Goal: Task Accomplishment & Management: Complete application form

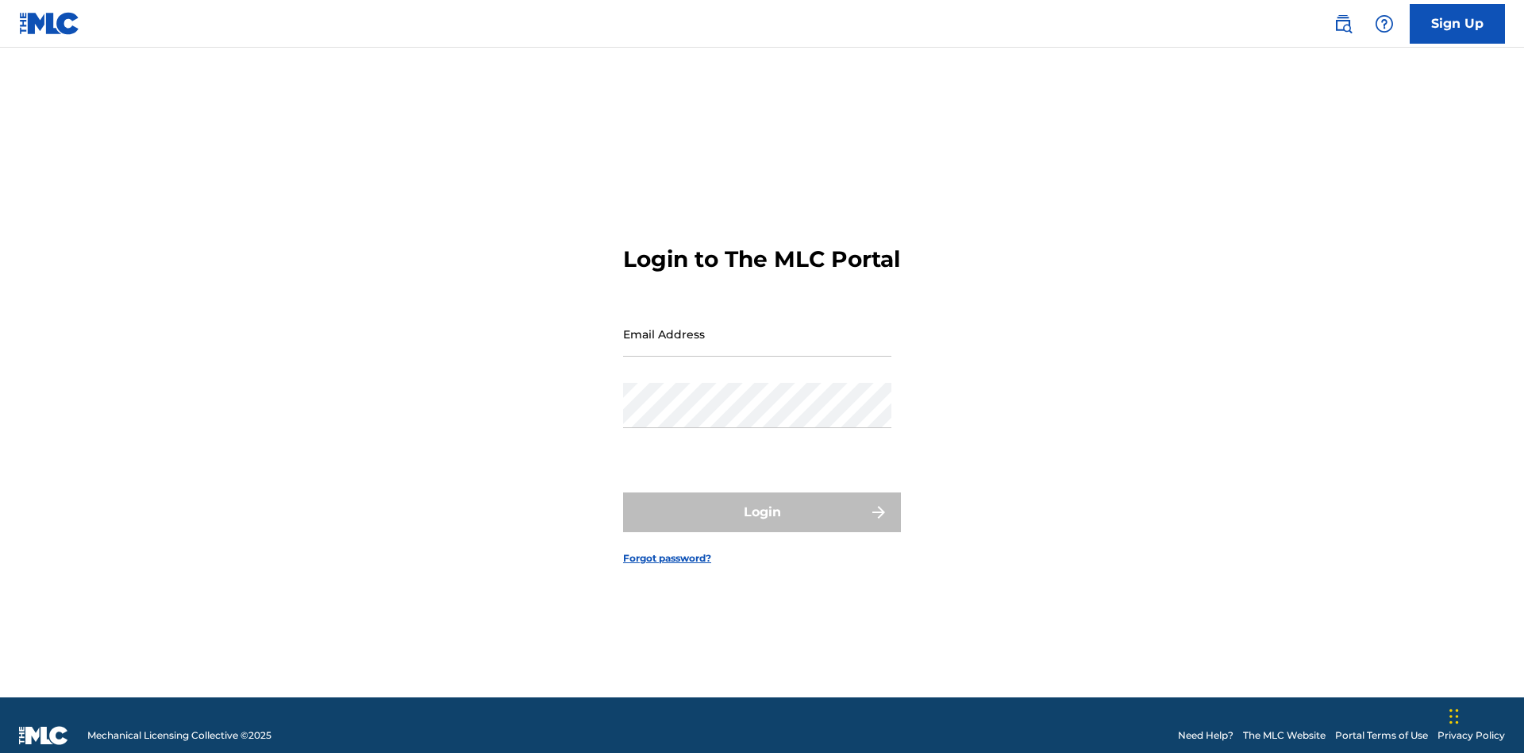
scroll to position [21, 0]
click at [757, 326] on input "Email Address" at bounding box center [757, 333] width 268 height 45
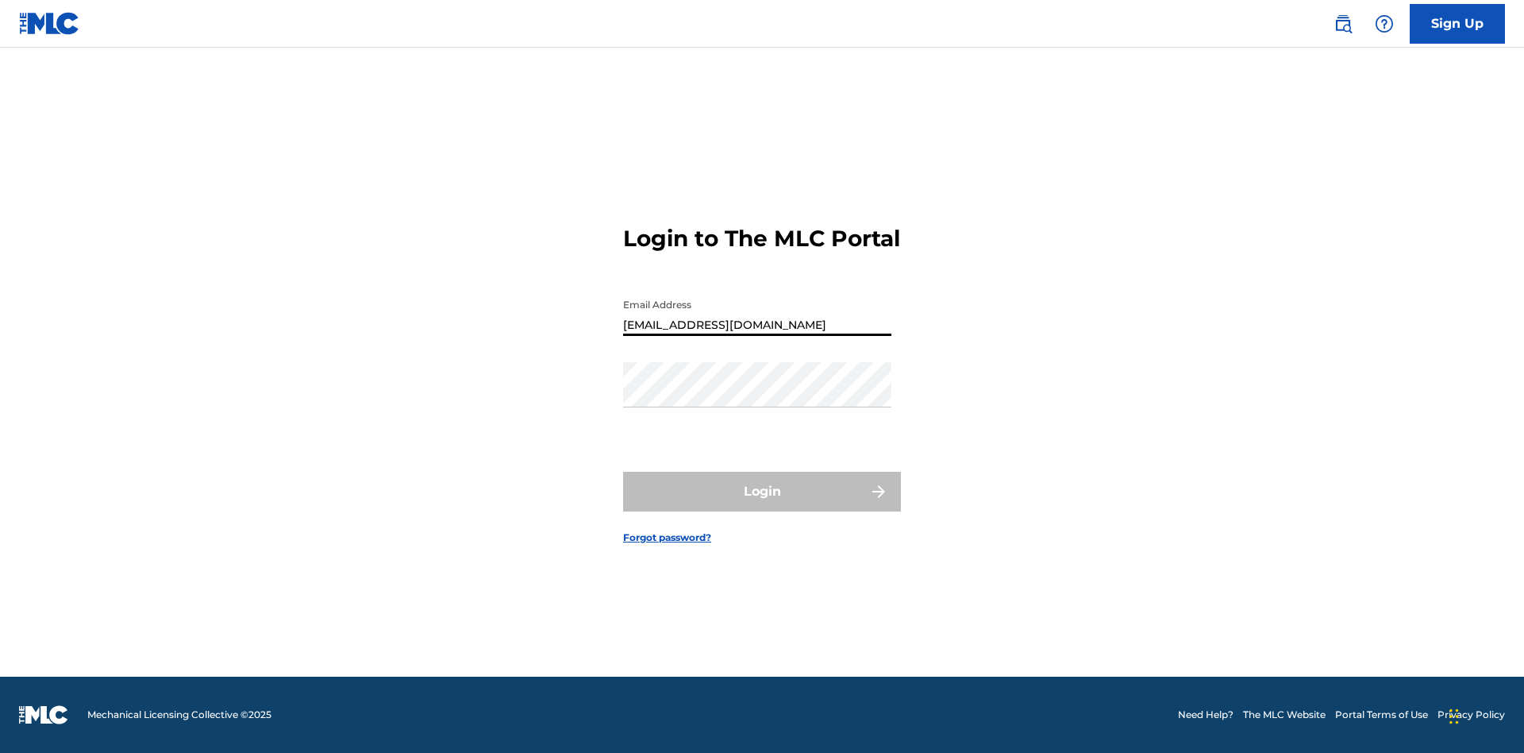
type input "[EMAIL_ADDRESS][DOMAIN_NAME]"
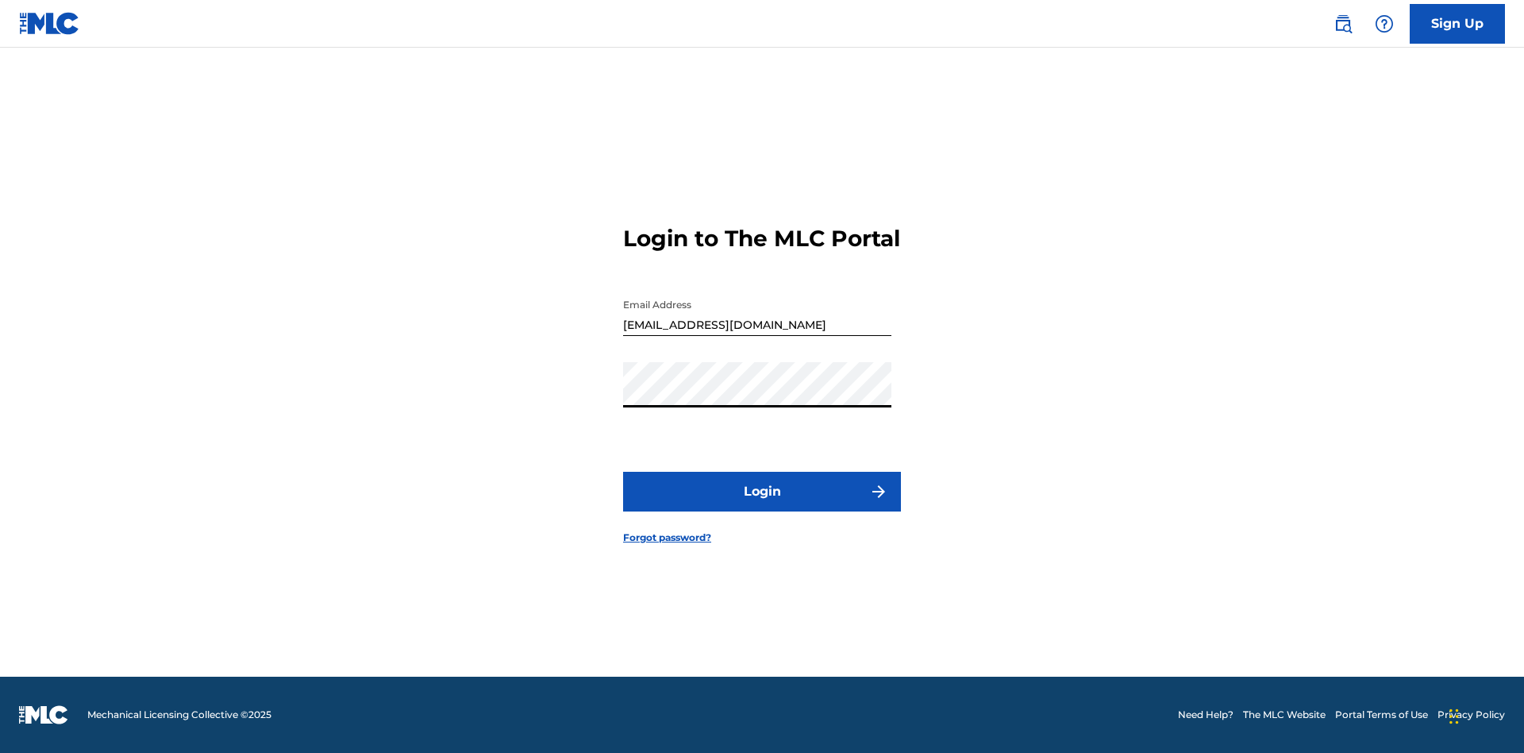
click at [762, 505] on button "Login" at bounding box center [762, 492] width 278 height 40
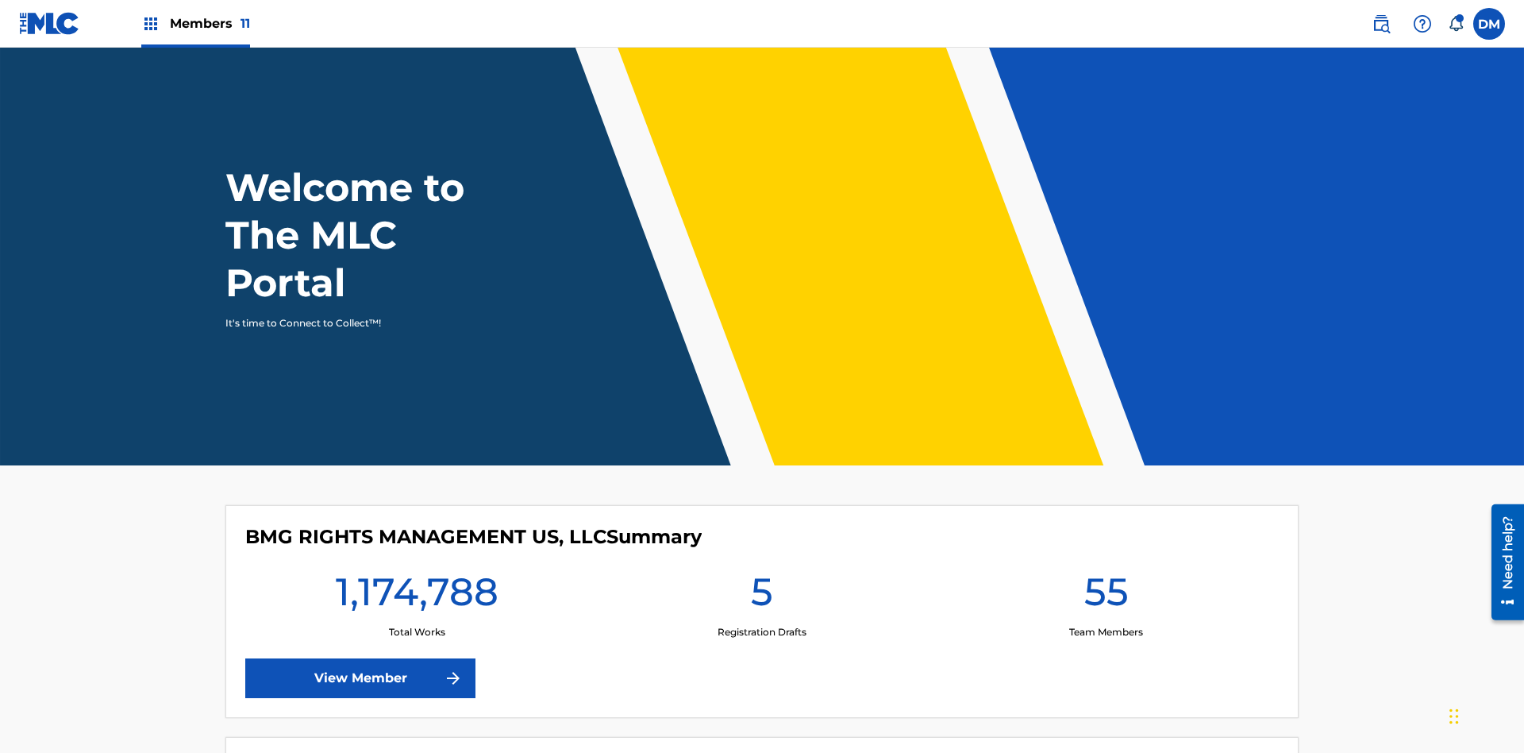
click at [195, 23] on span "Members 11" at bounding box center [210, 23] width 80 height 18
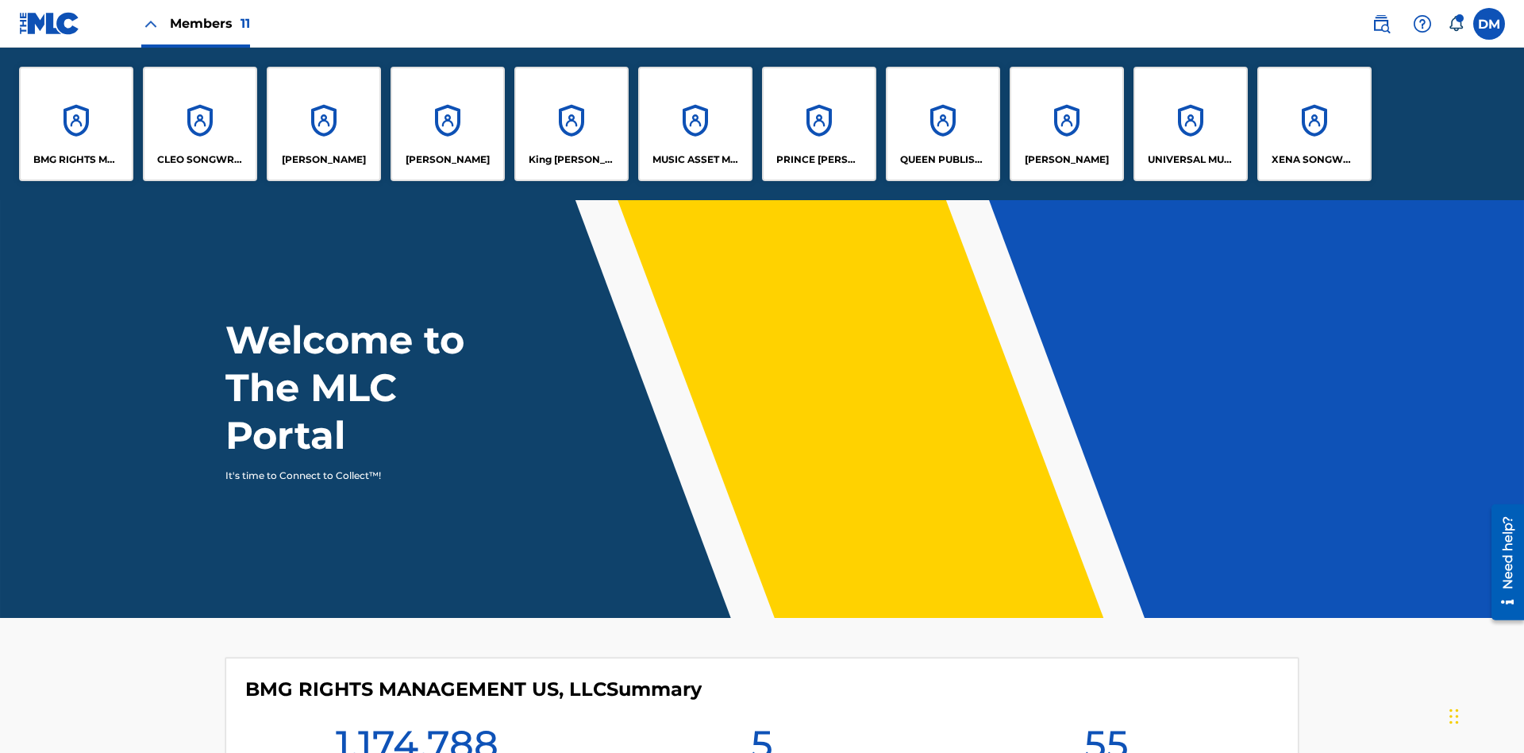
click at [1190, 160] on p "UNIVERSAL MUSIC PUB GROUP" at bounding box center [1191, 159] width 87 height 14
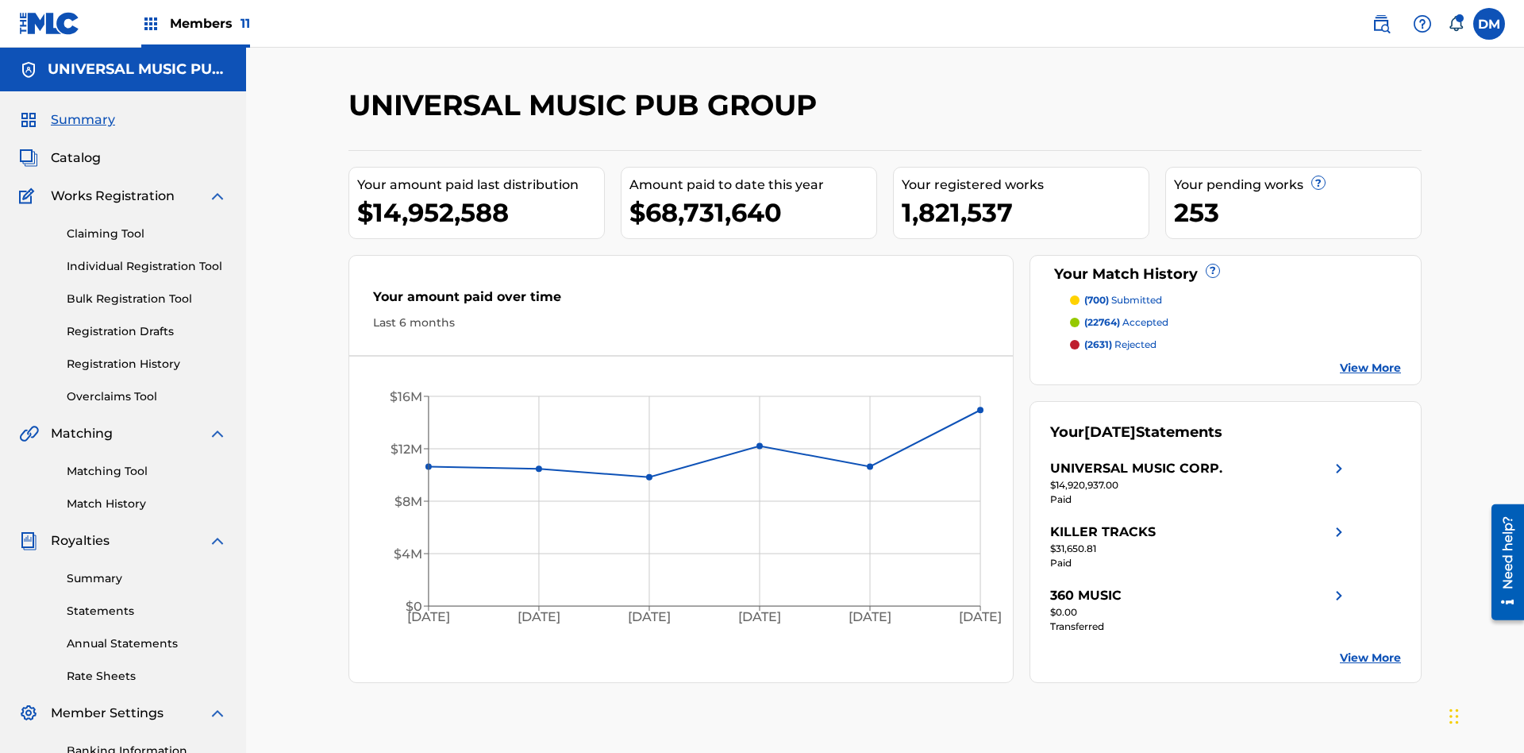
scroll to position [163, 0]
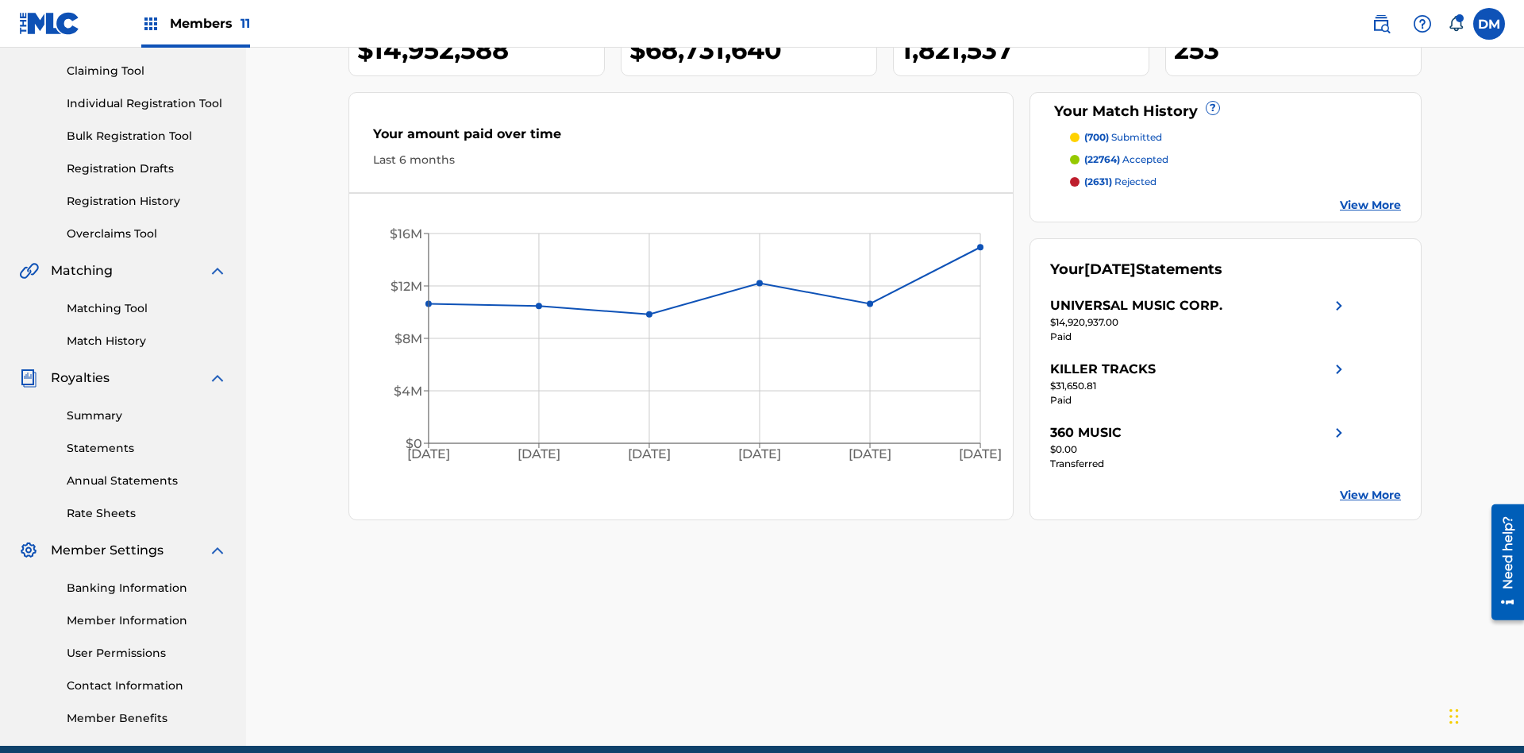
click at [147, 103] on link "Individual Registration Tool" at bounding box center [147, 103] width 160 height 17
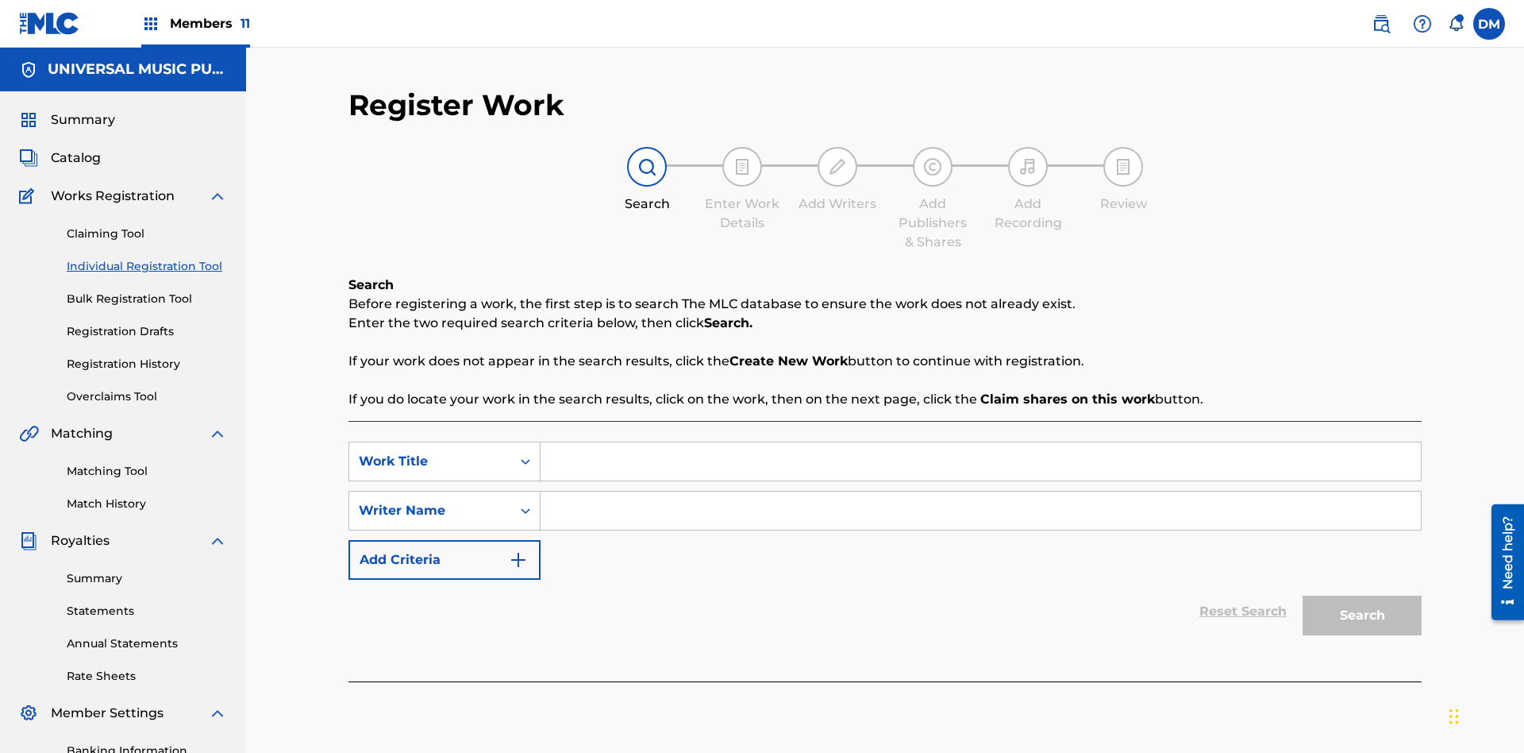
click at [981, 442] on input "Search Form" at bounding box center [981, 461] width 880 height 38
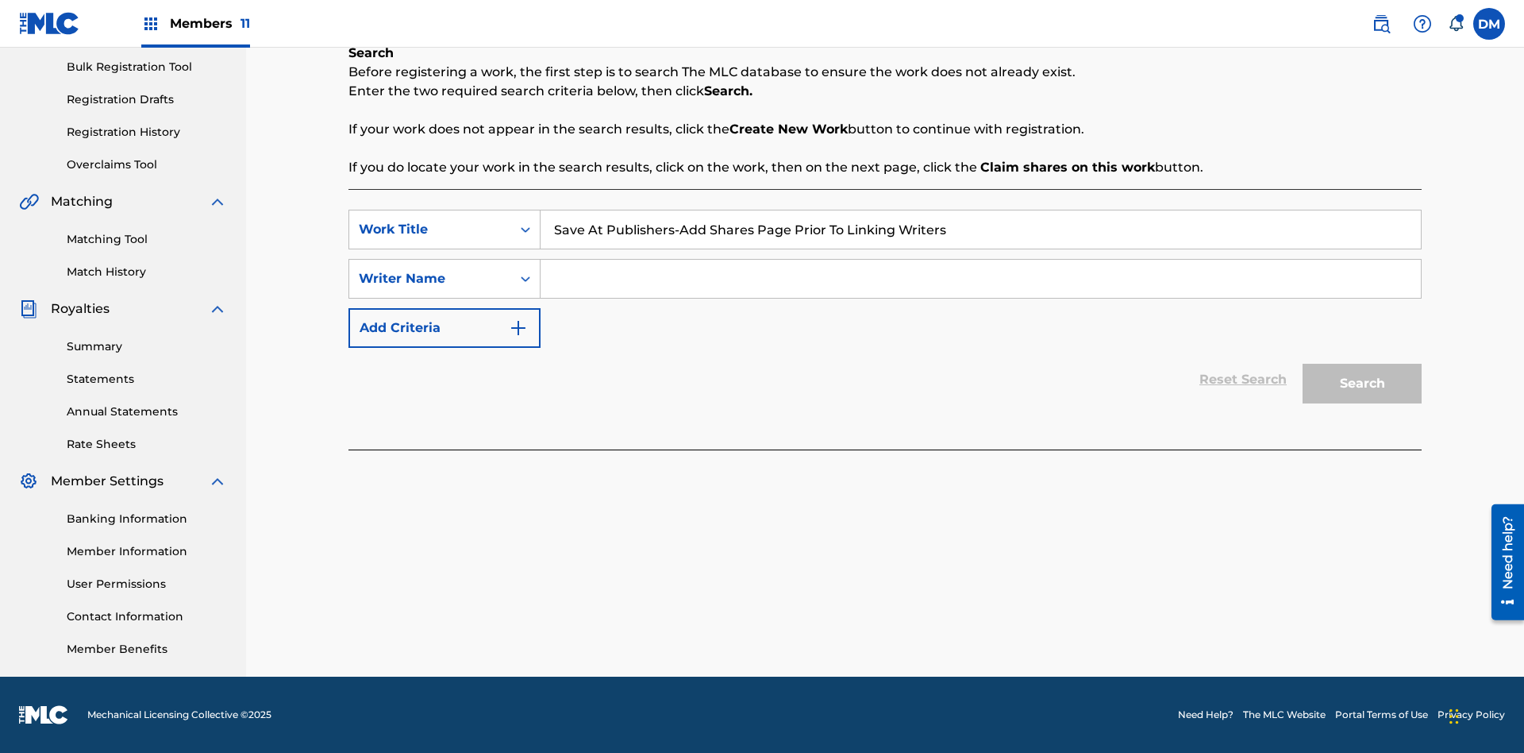
type input "Save At Publishers-Add Shares Page Prior To Linking Writers"
click at [981, 279] on input "Search Form" at bounding box center [981, 279] width 880 height 38
type input "QWERTYUIOP"
click at [1362, 383] on button "Search" at bounding box center [1362, 384] width 119 height 40
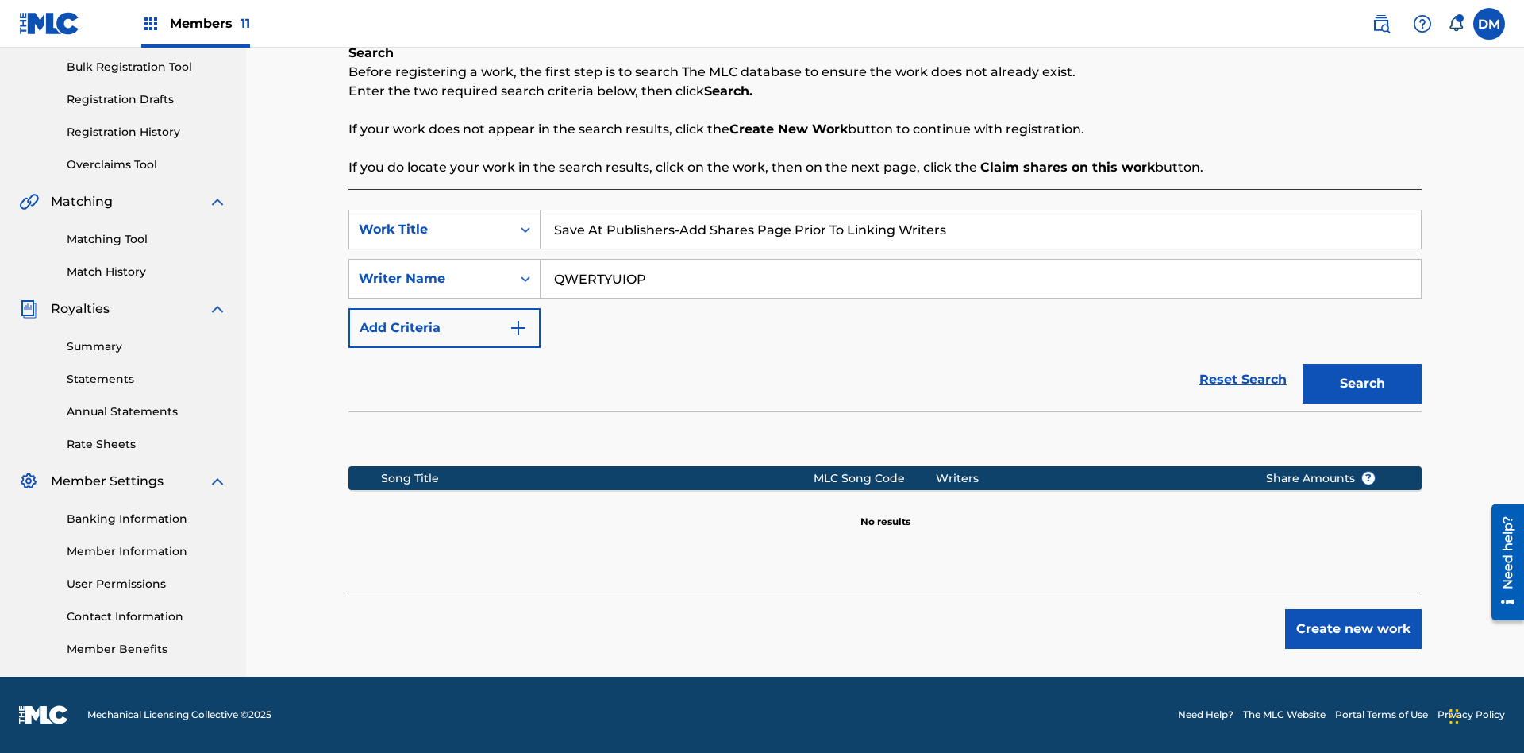
click at [1354, 629] on button "Create new work" at bounding box center [1353, 629] width 137 height 40
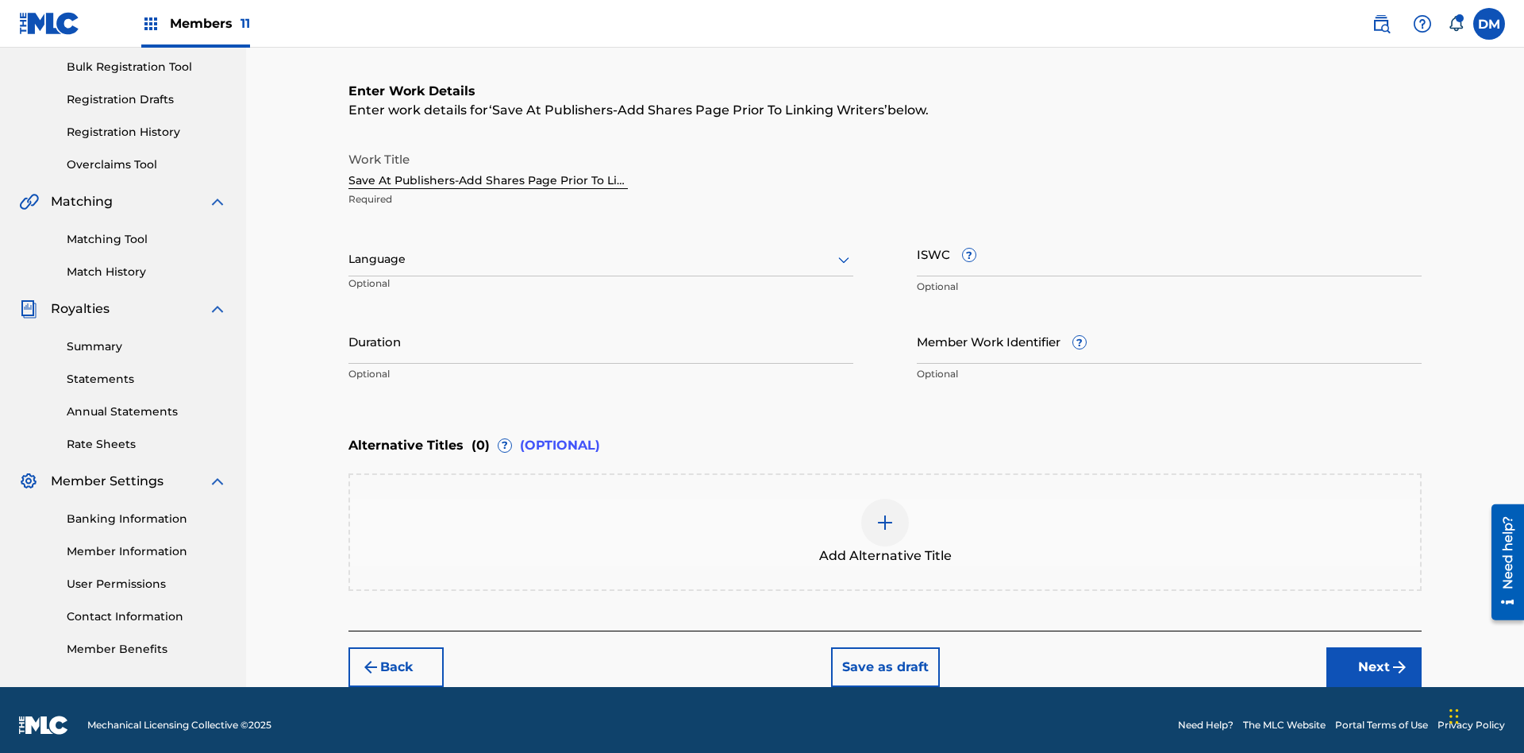
click at [601, 330] on input "Duration" at bounding box center [601, 340] width 505 height 45
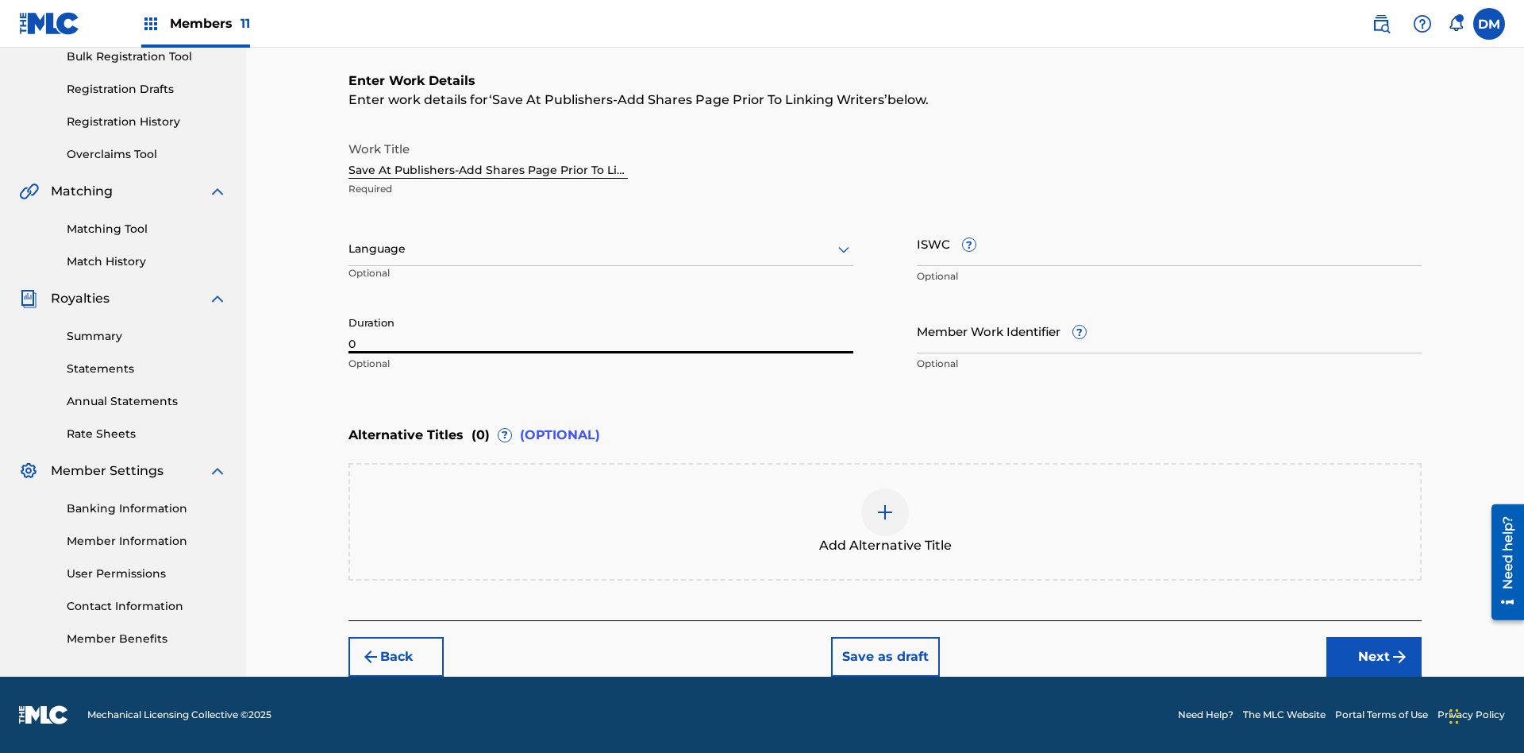
click at [601, 330] on input "0" at bounding box center [601, 330] width 505 height 45
type input "00:00"
click at [844, 249] on icon at bounding box center [843, 249] width 19 height 19
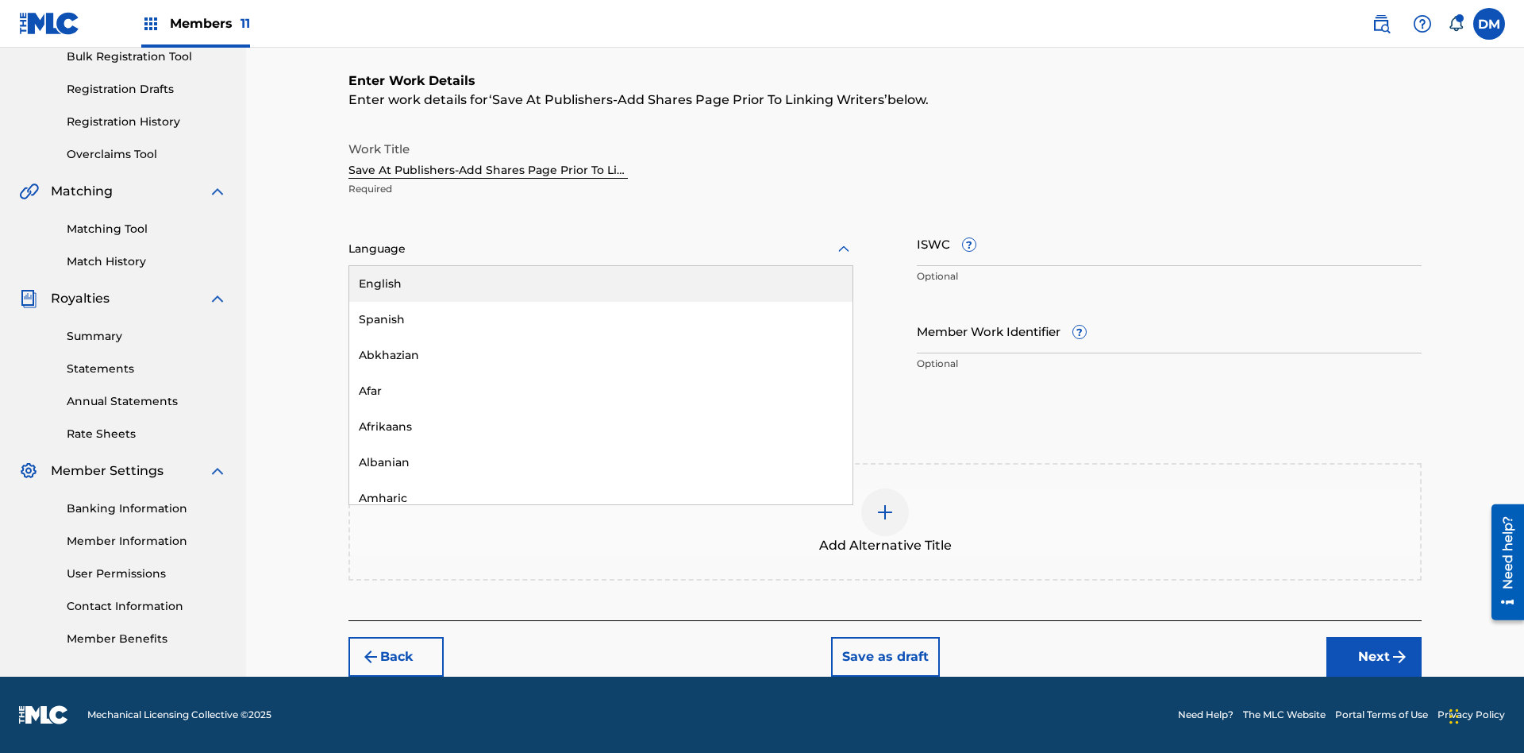
click at [601, 391] on div "Afar" at bounding box center [600, 391] width 503 height 36
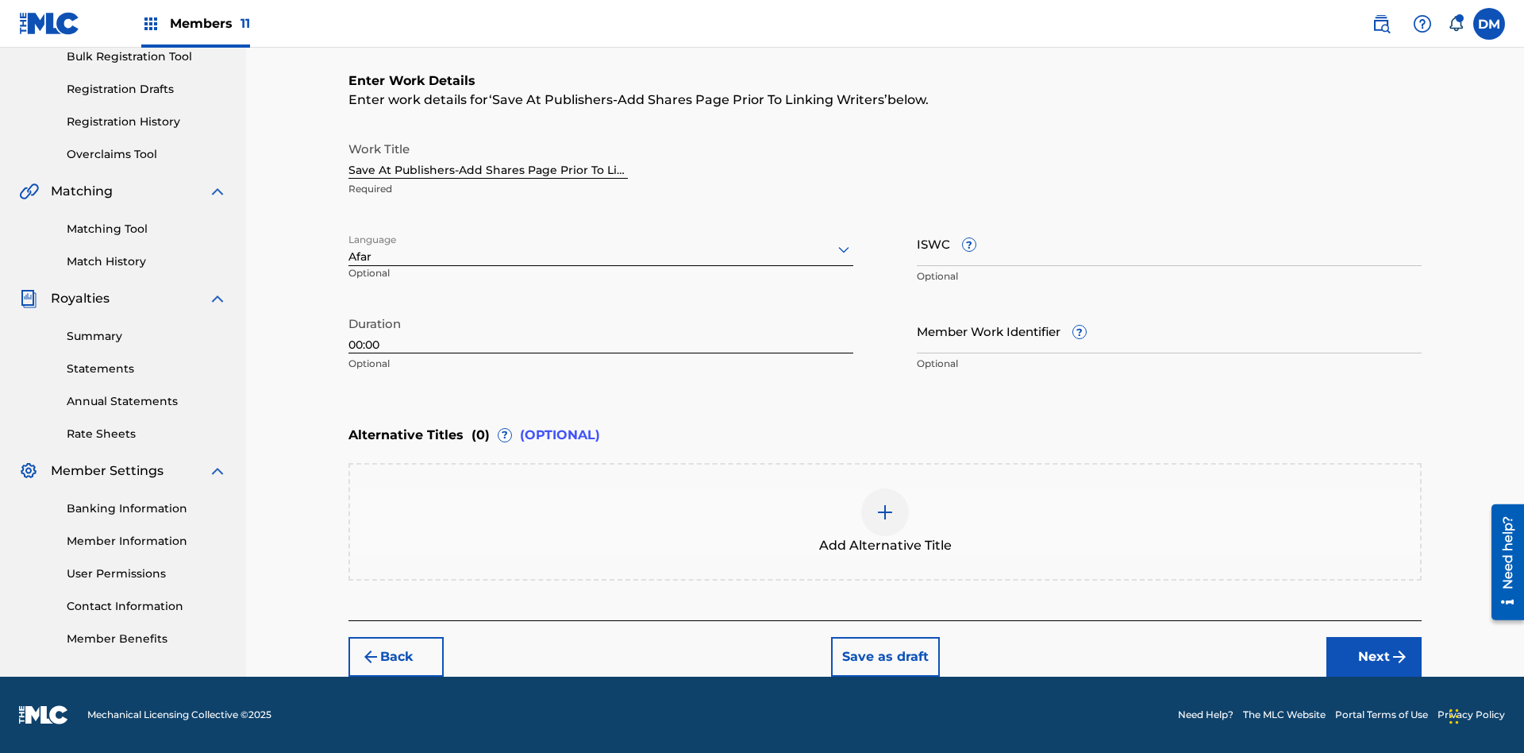
click at [1169, 330] on input "Member Work Identifier ?" at bounding box center [1169, 330] width 505 height 45
type input "[PHONE_NUMBER]"
click at [1169, 243] on input "ISWC ?" at bounding box center [1169, 243] width 505 height 45
type input "T-123.456.789-4"
click at [885, 521] on img at bounding box center [885, 512] width 19 height 19
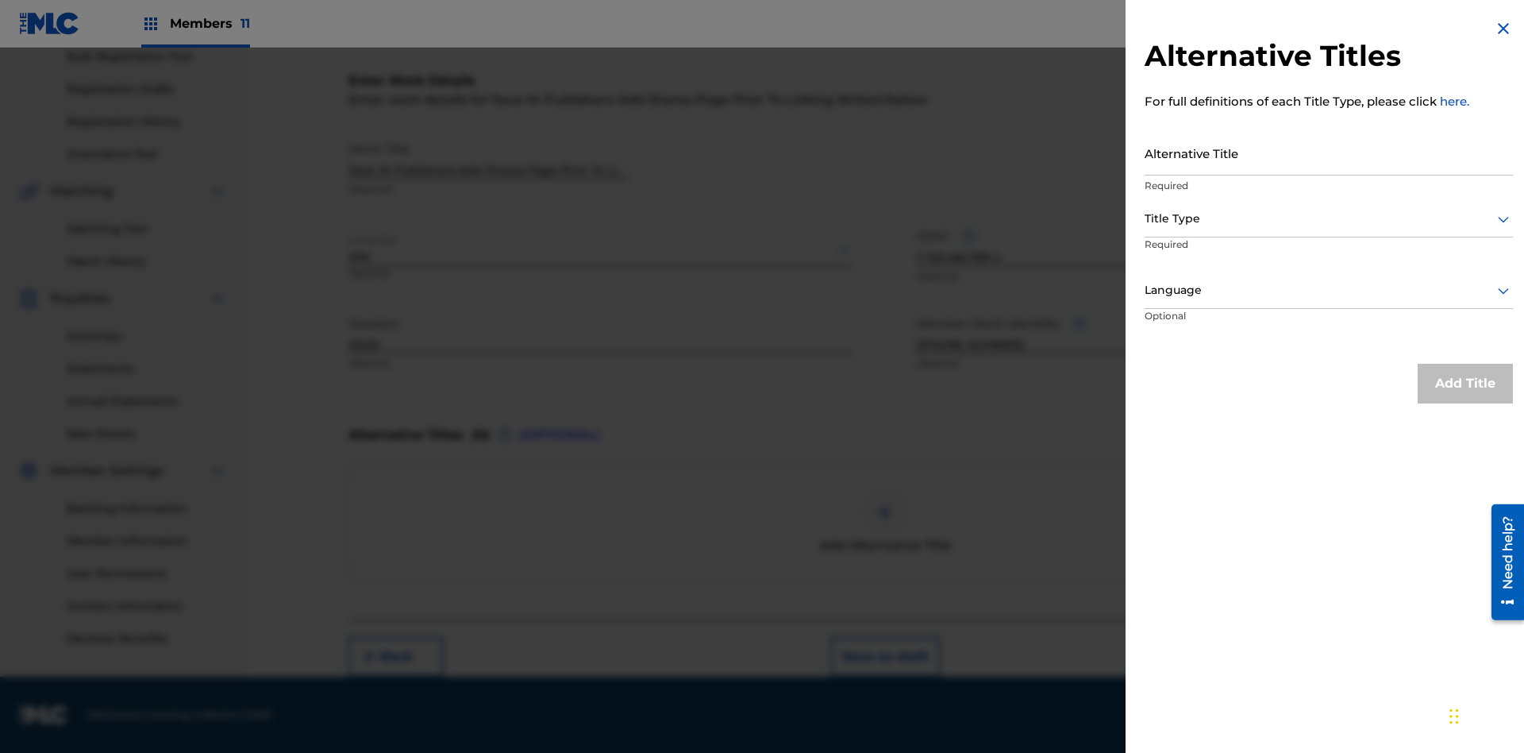
click at [1329, 152] on input "Alternative Title" at bounding box center [1329, 152] width 368 height 45
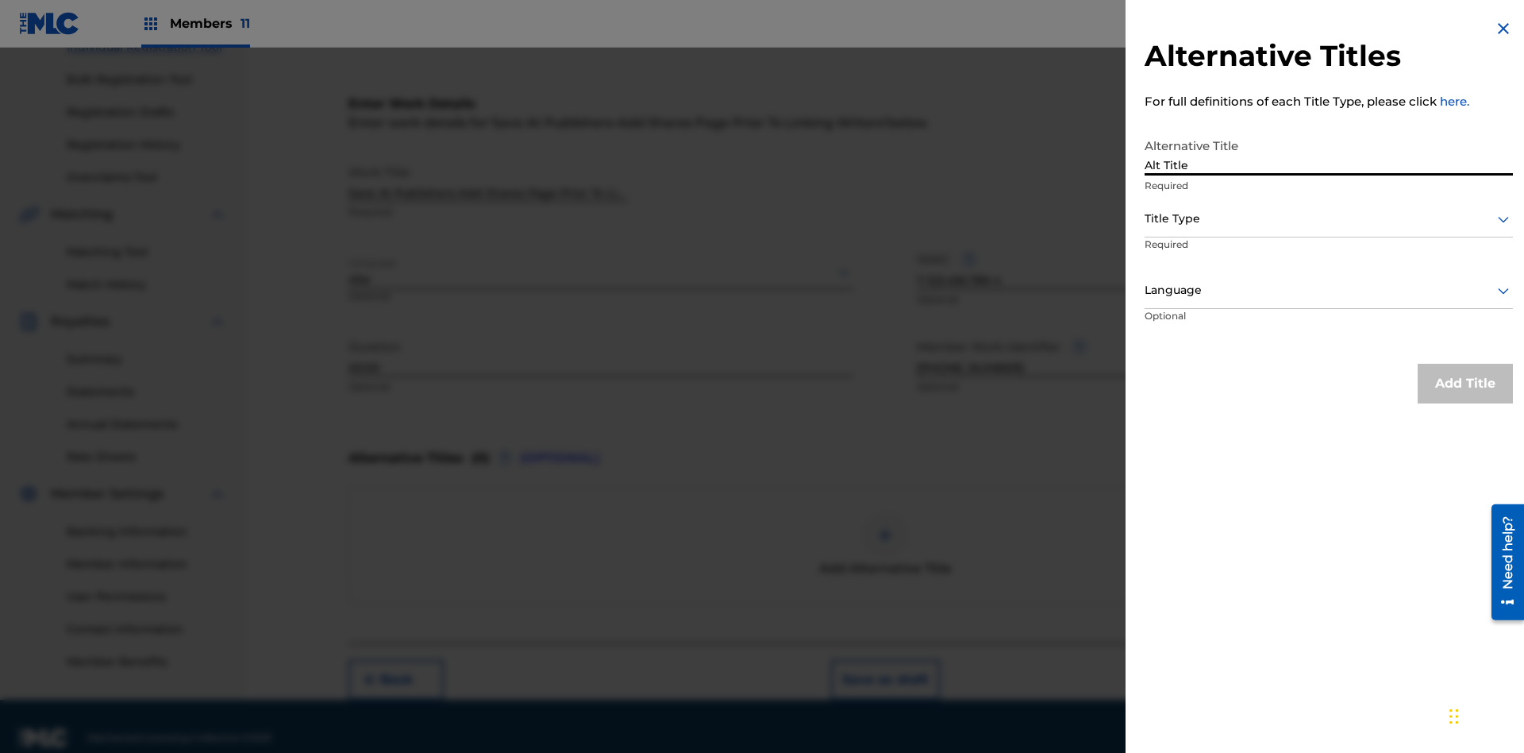
type input "Alt Title"
click at [1329, 218] on div at bounding box center [1329, 219] width 368 height 20
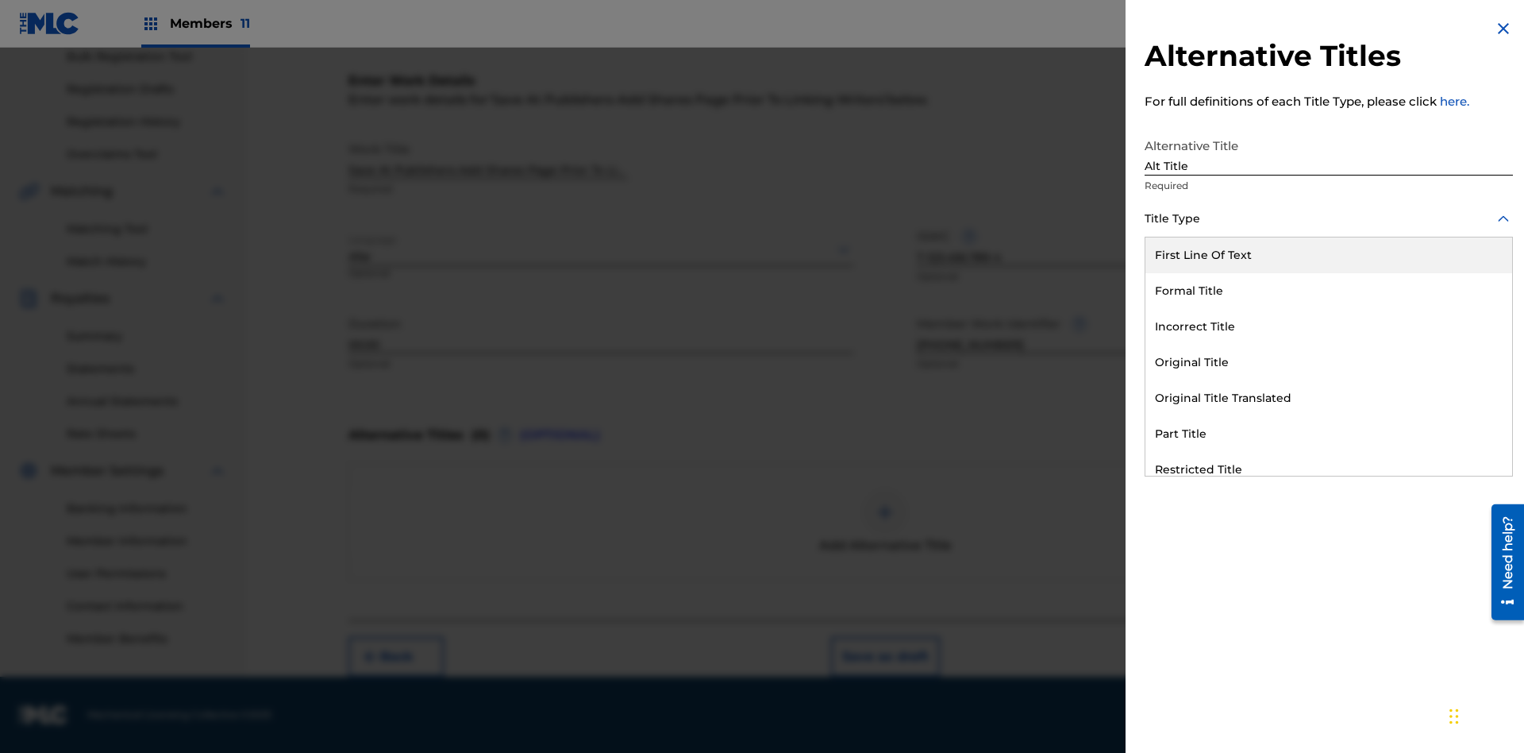
click at [1329, 362] on div "Original Title" at bounding box center [1329, 363] width 367 height 36
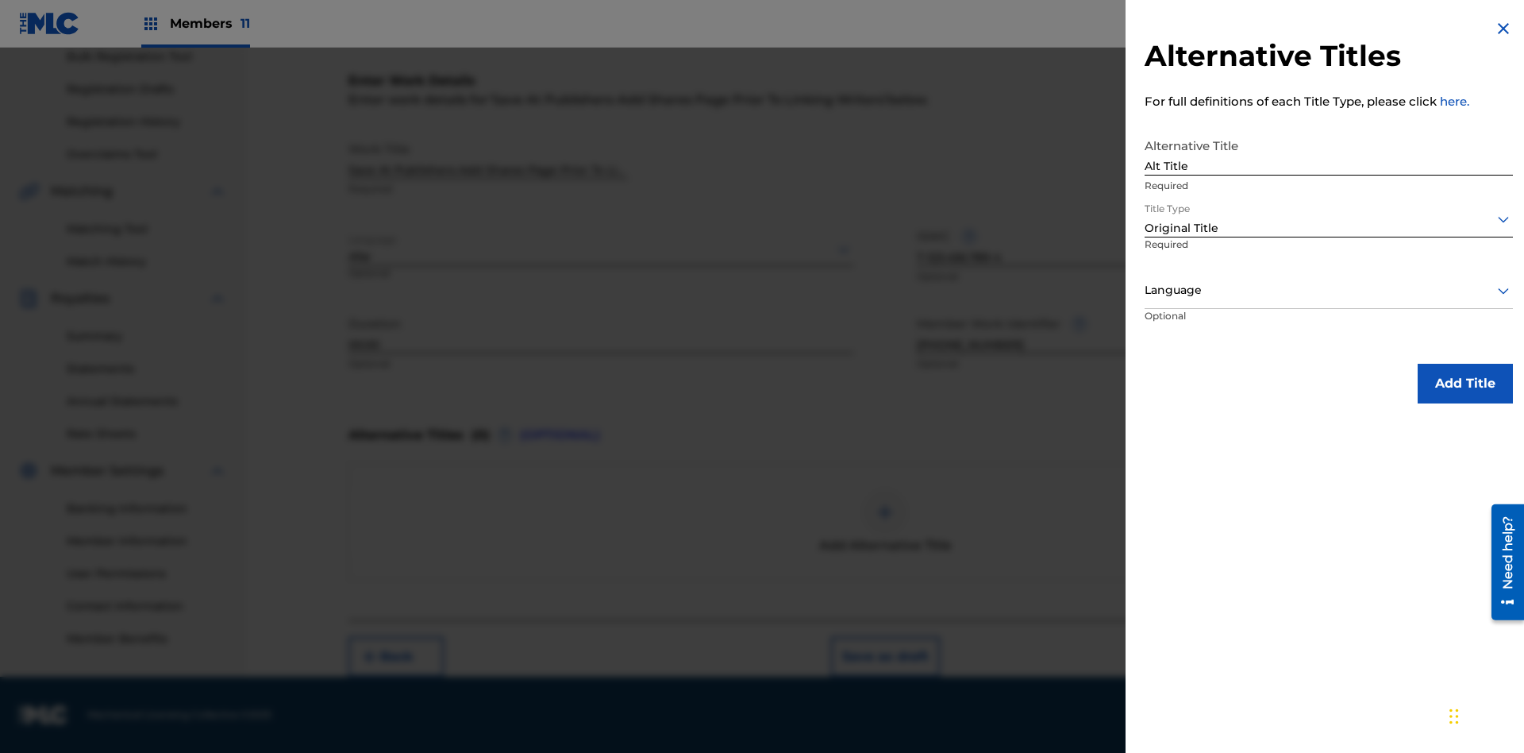
click at [1329, 290] on div at bounding box center [1329, 290] width 368 height 20
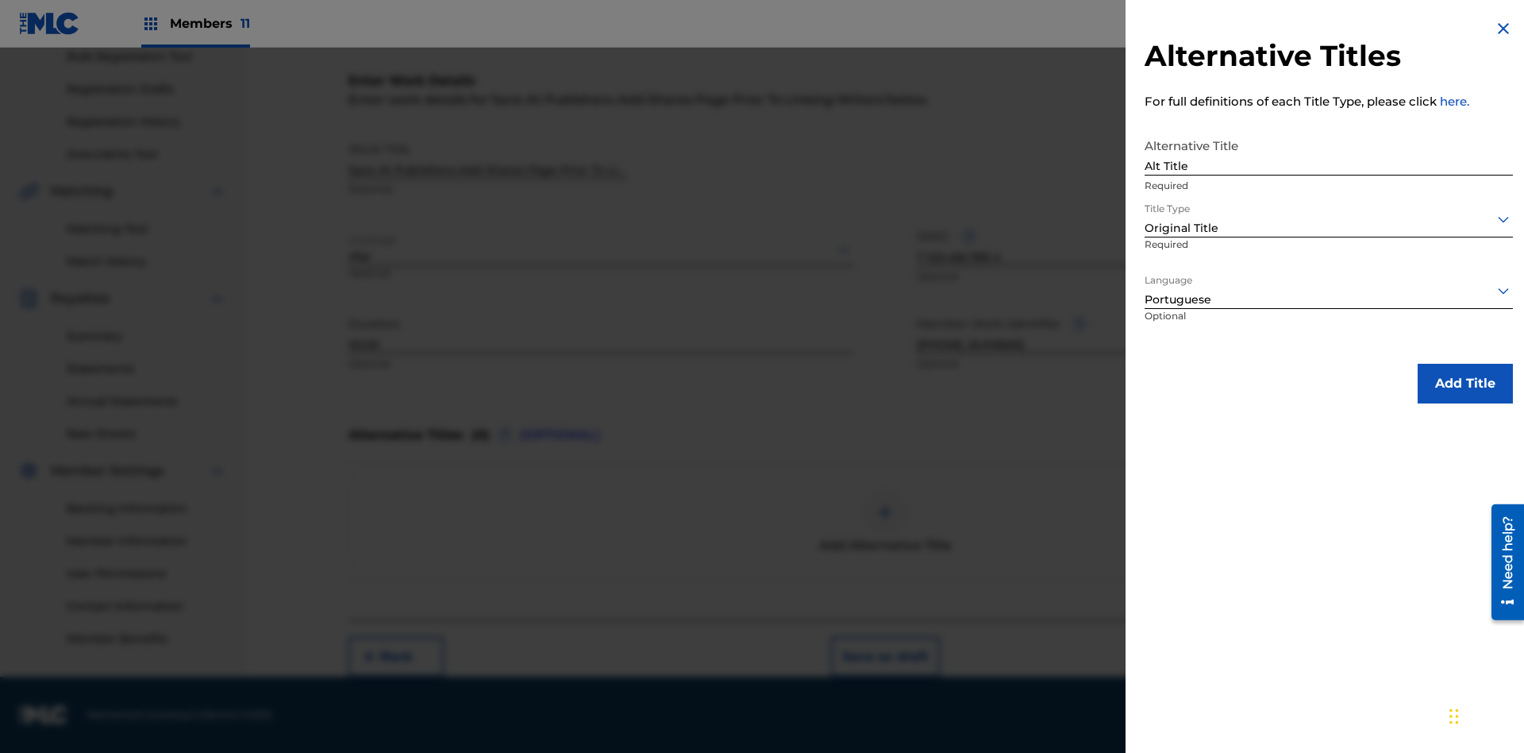
click at [1466, 383] on button "Add Title" at bounding box center [1465, 384] width 95 height 40
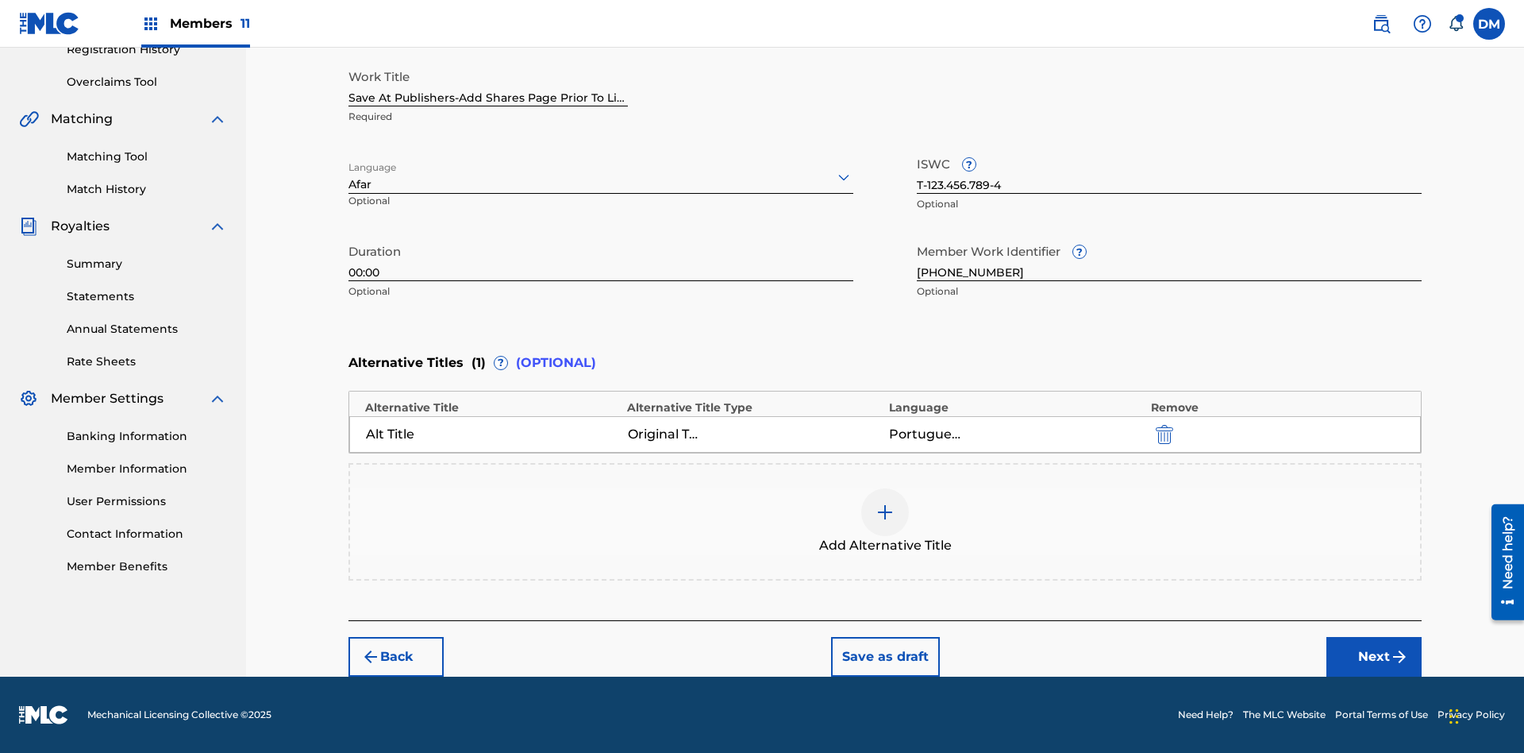
click at [1374, 657] on button "Next" at bounding box center [1374, 657] width 95 height 40
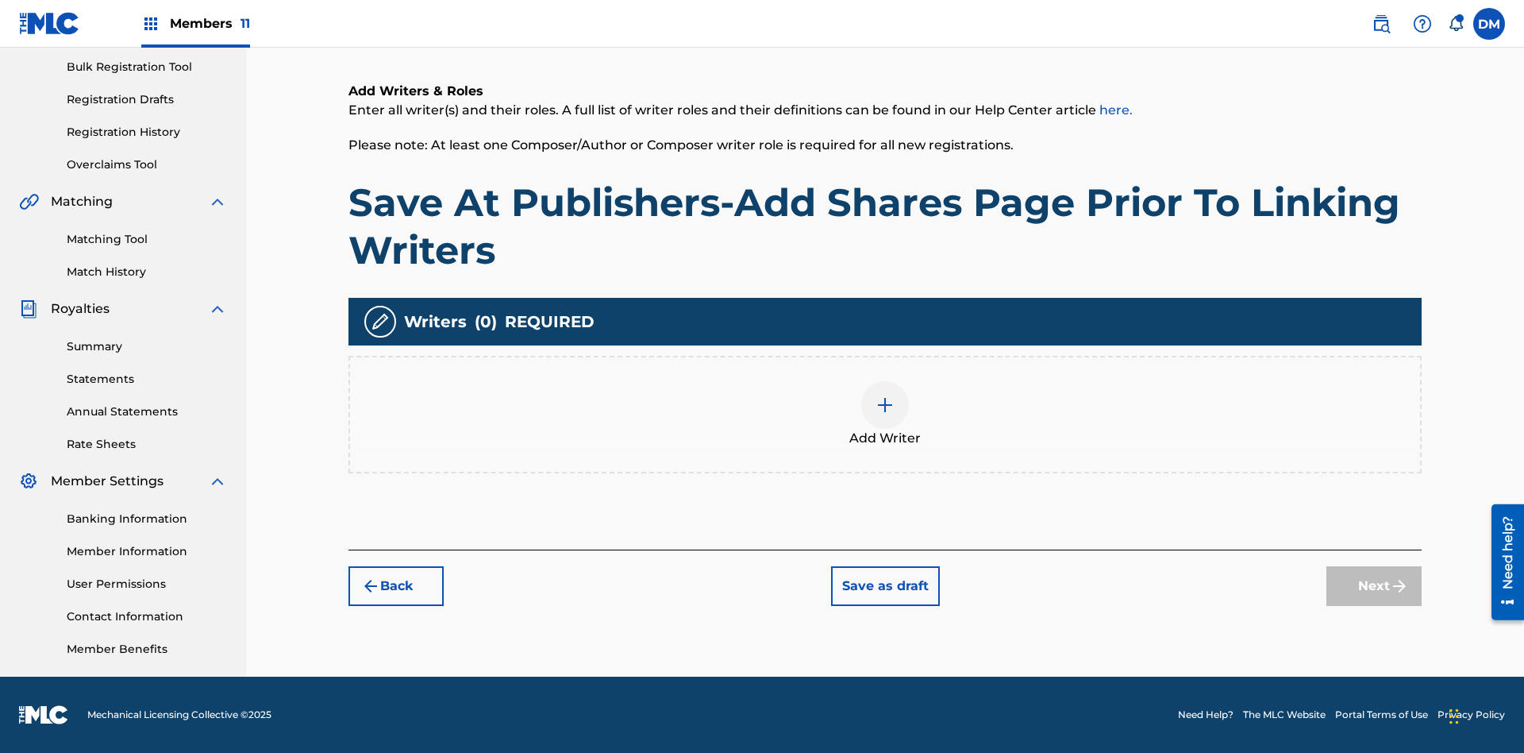
click at [885, 414] on img at bounding box center [885, 404] width 19 height 19
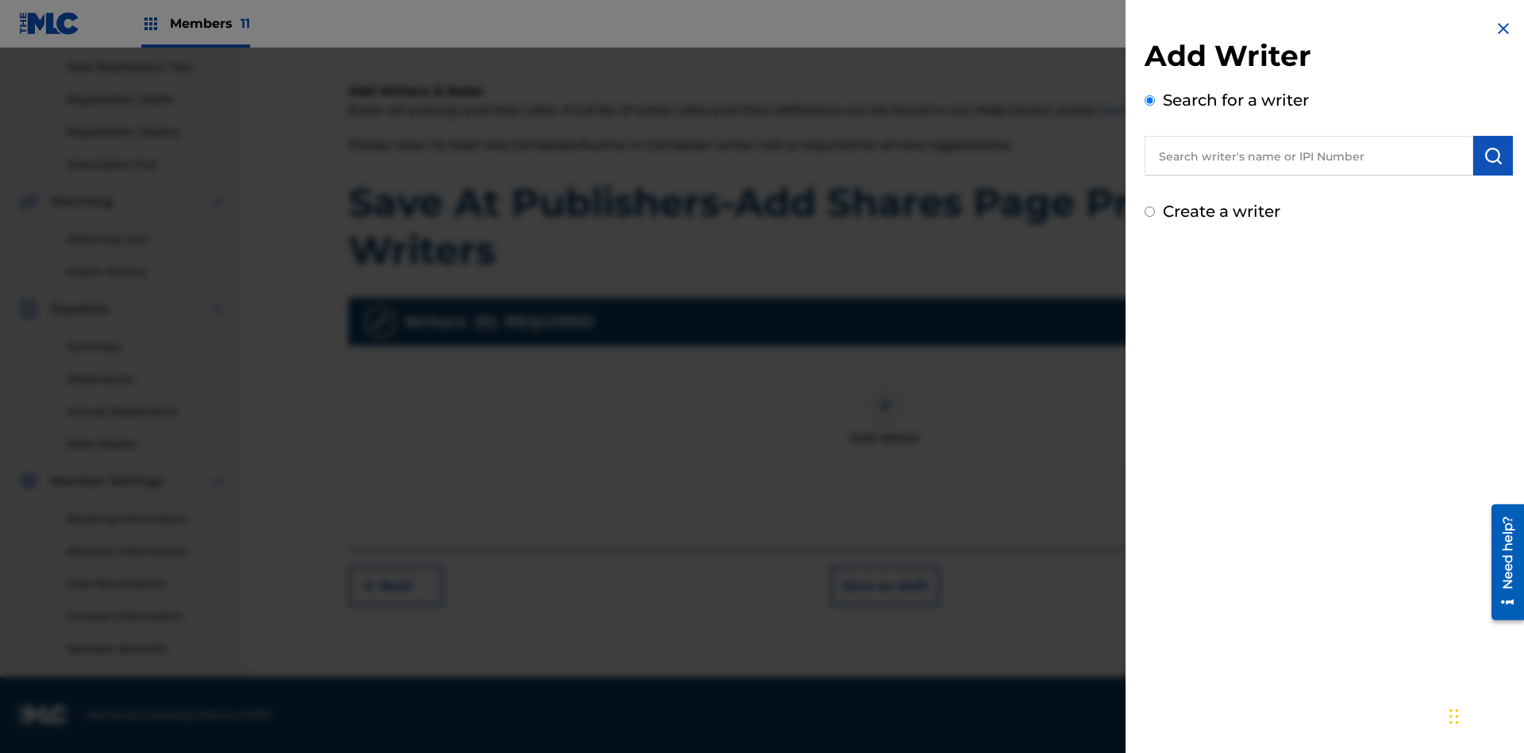
click at [1309, 156] on input "text" at bounding box center [1309, 156] width 329 height 40
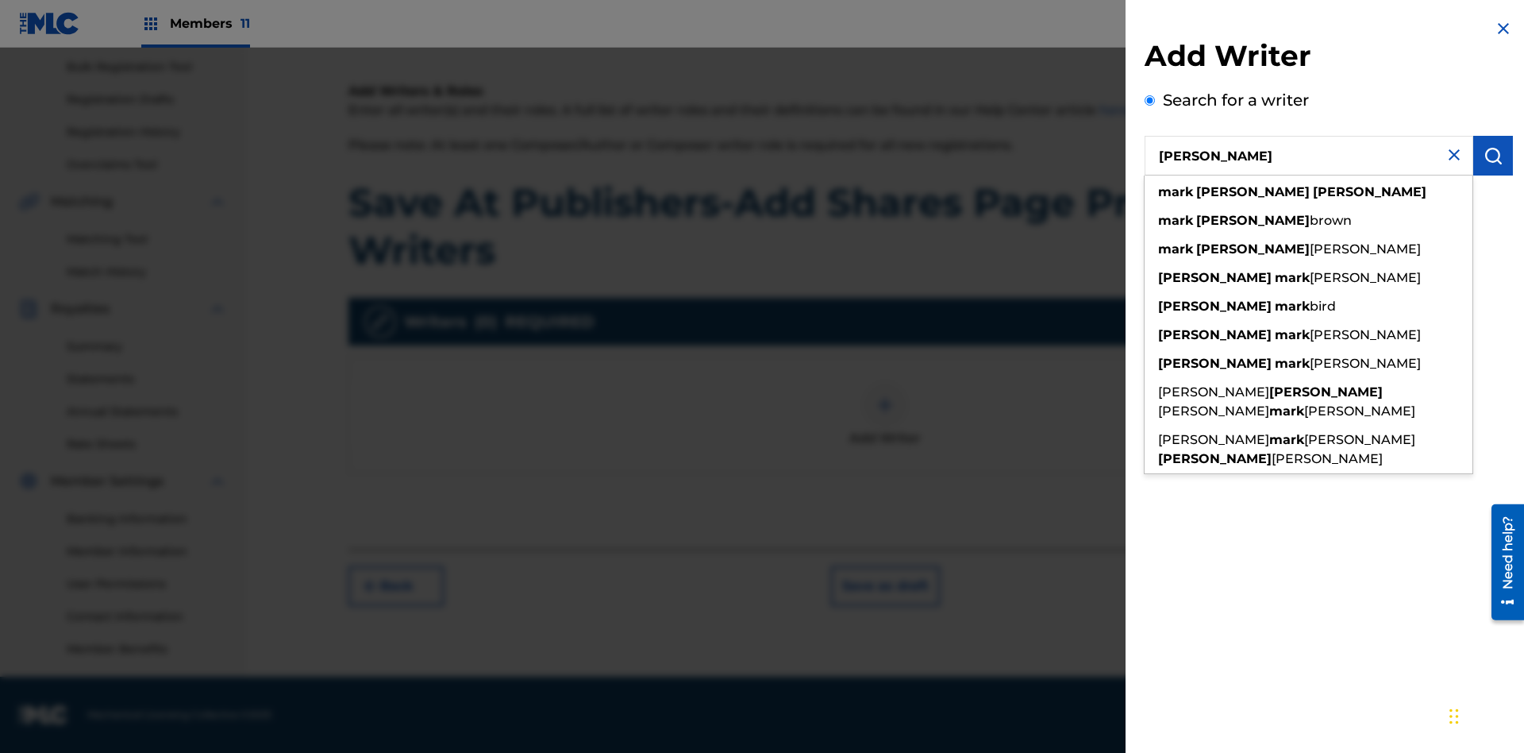
type input "[PERSON_NAME]"
click at [1493, 156] on img "submit" at bounding box center [1493, 155] width 19 height 19
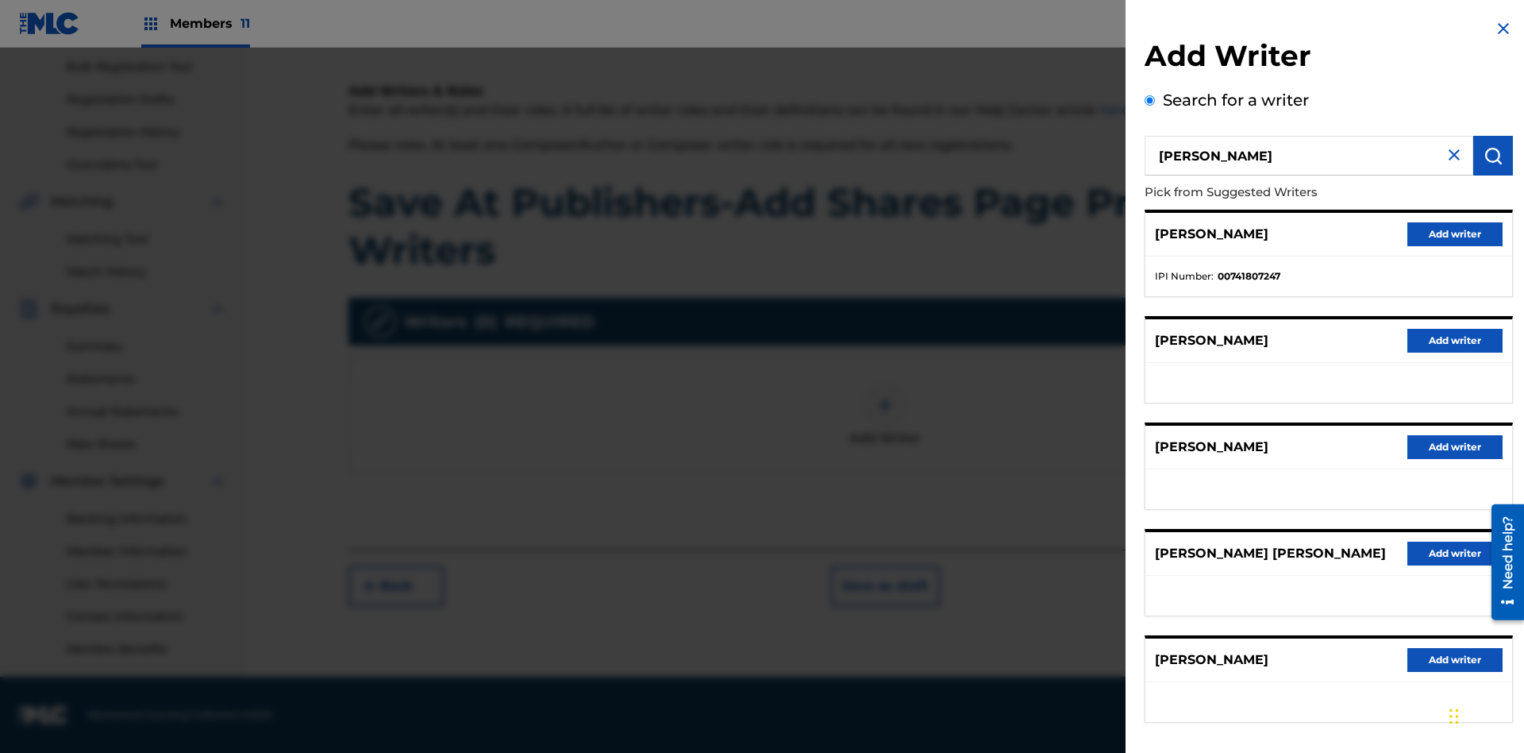
click at [1455, 233] on button "Add writer" at bounding box center [1455, 234] width 95 height 24
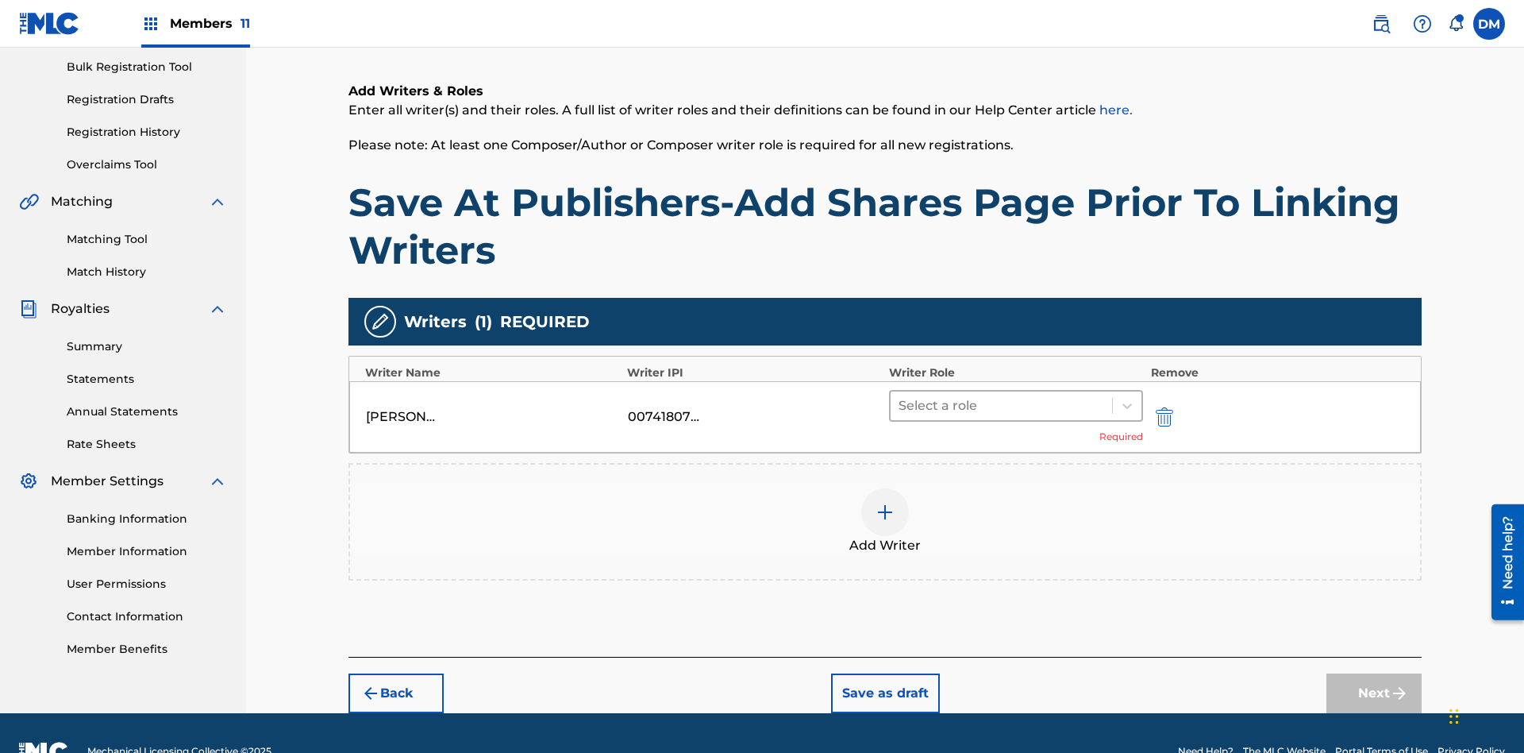
click at [900, 396] on input "text" at bounding box center [900, 405] width 3 height 19
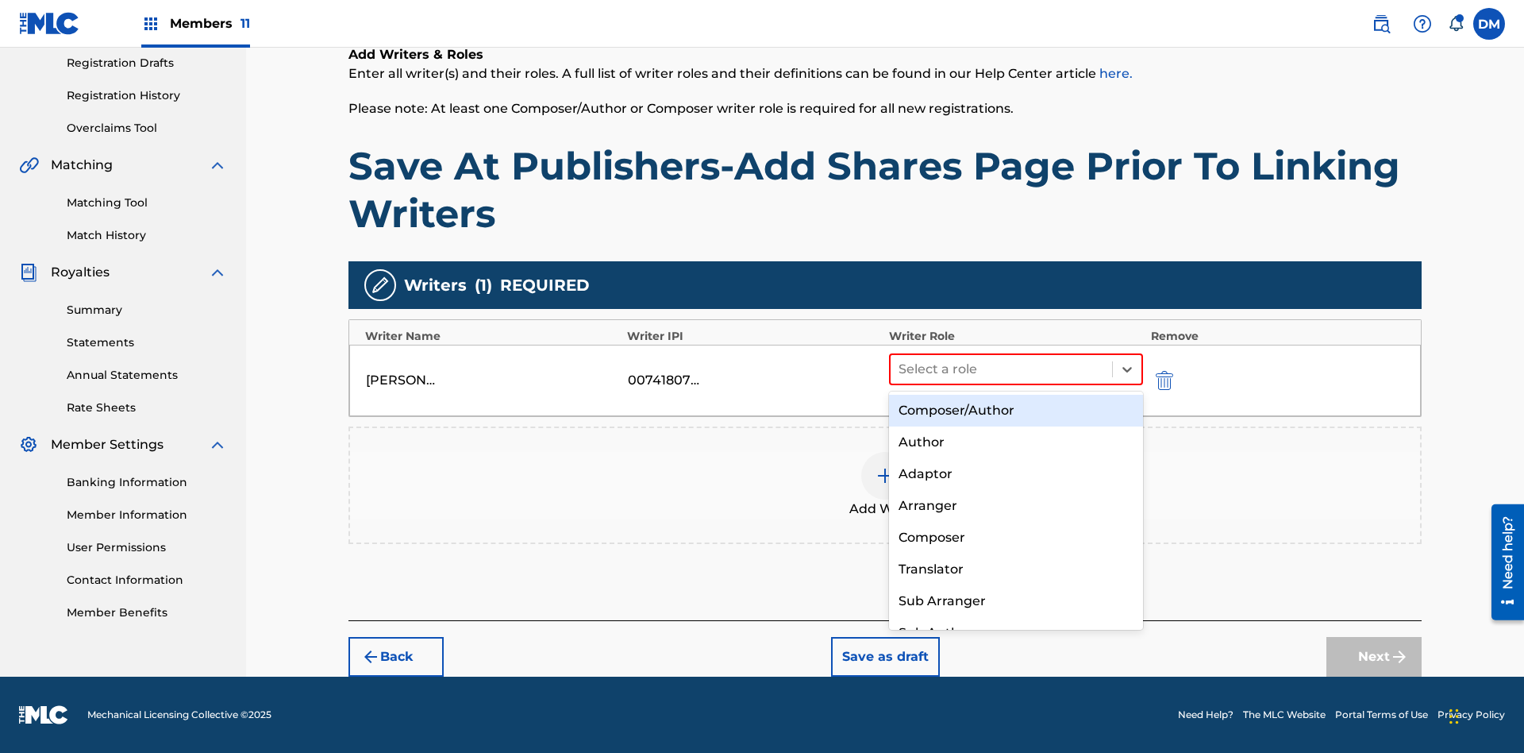
click at [1015, 537] on div "Composer" at bounding box center [1016, 538] width 254 height 32
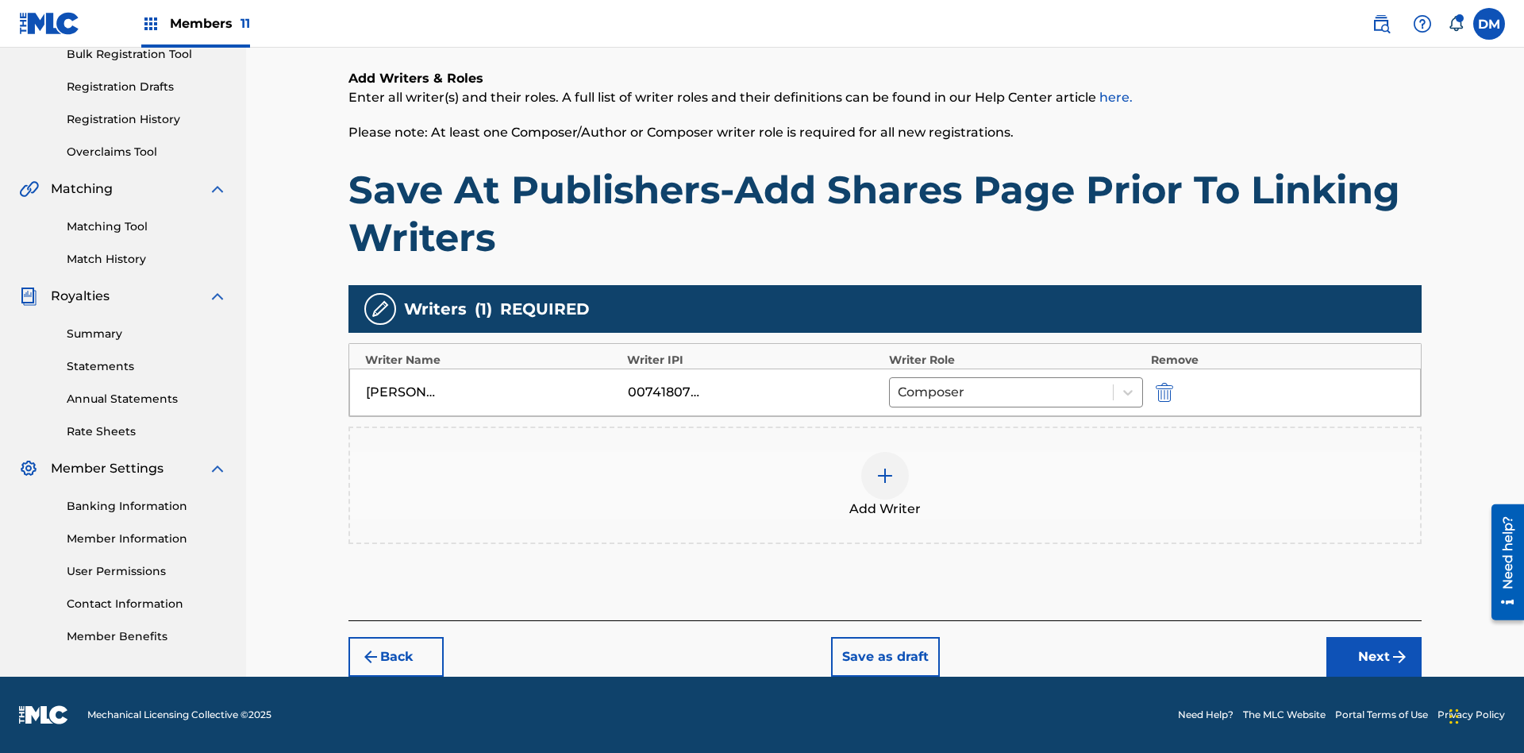
scroll to position [245, 0]
click at [1374, 657] on button "Next" at bounding box center [1374, 657] width 95 height 40
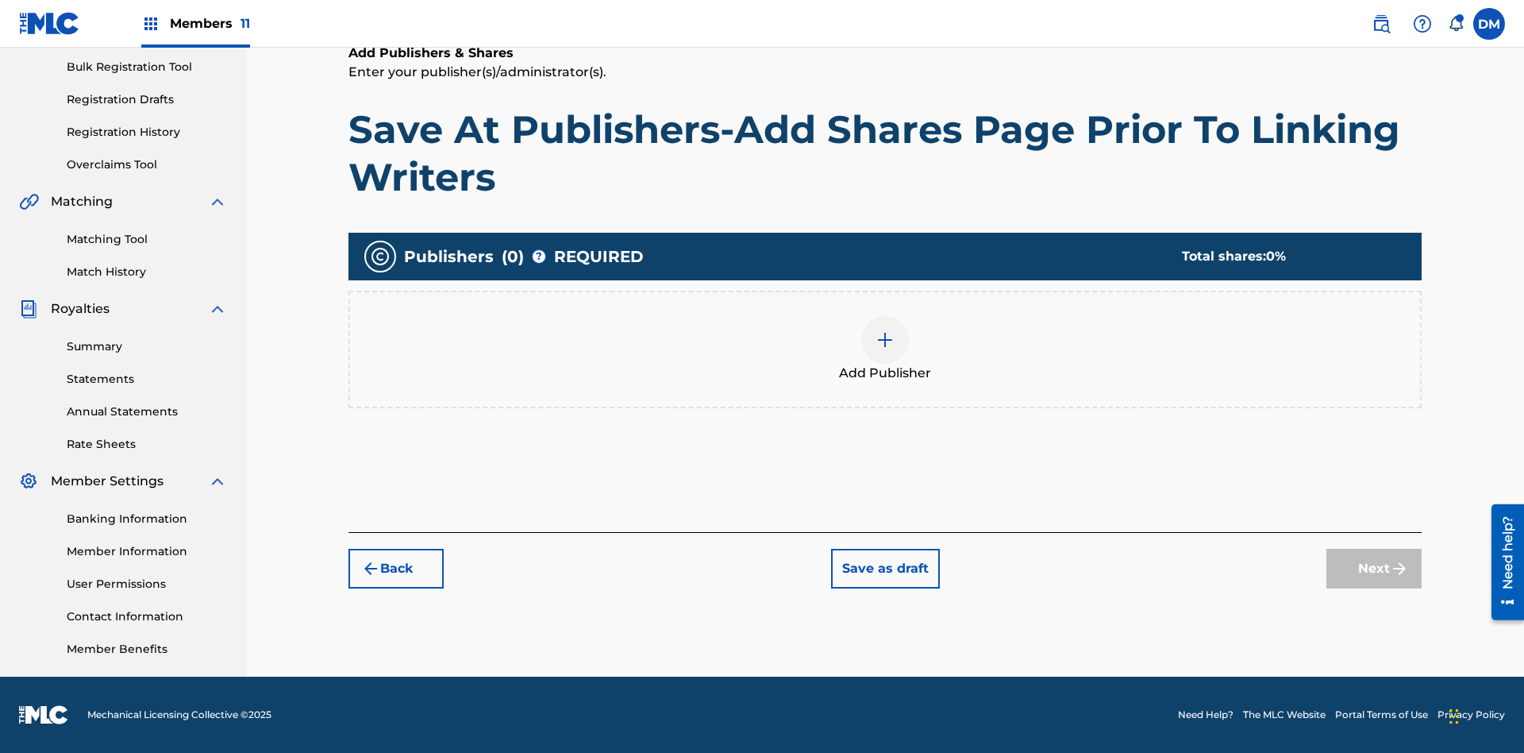
click at [885, 339] on img at bounding box center [885, 339] width 19 height 19
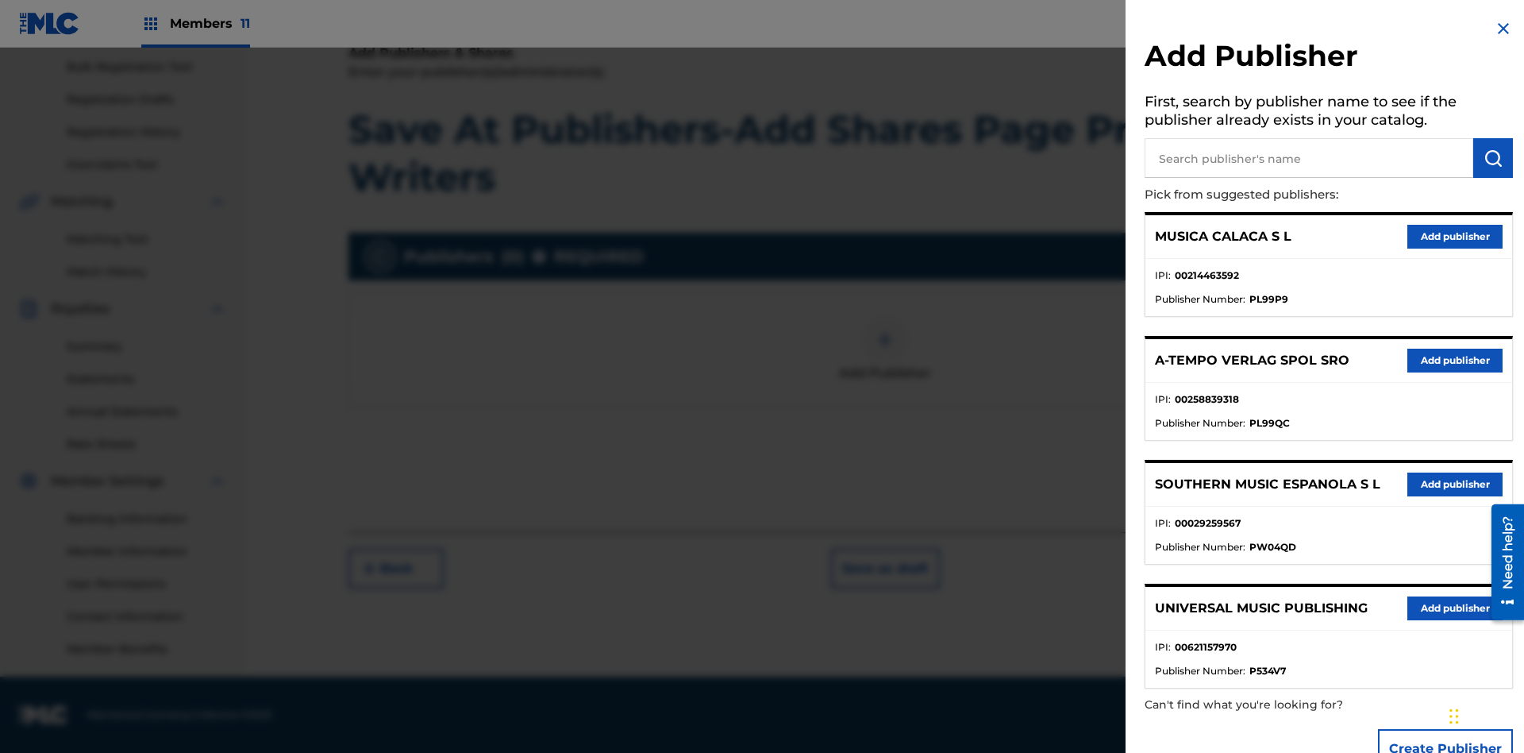
click at [1309, 158] on input "text" at bounding box center [1309, 158] width 329 height 40
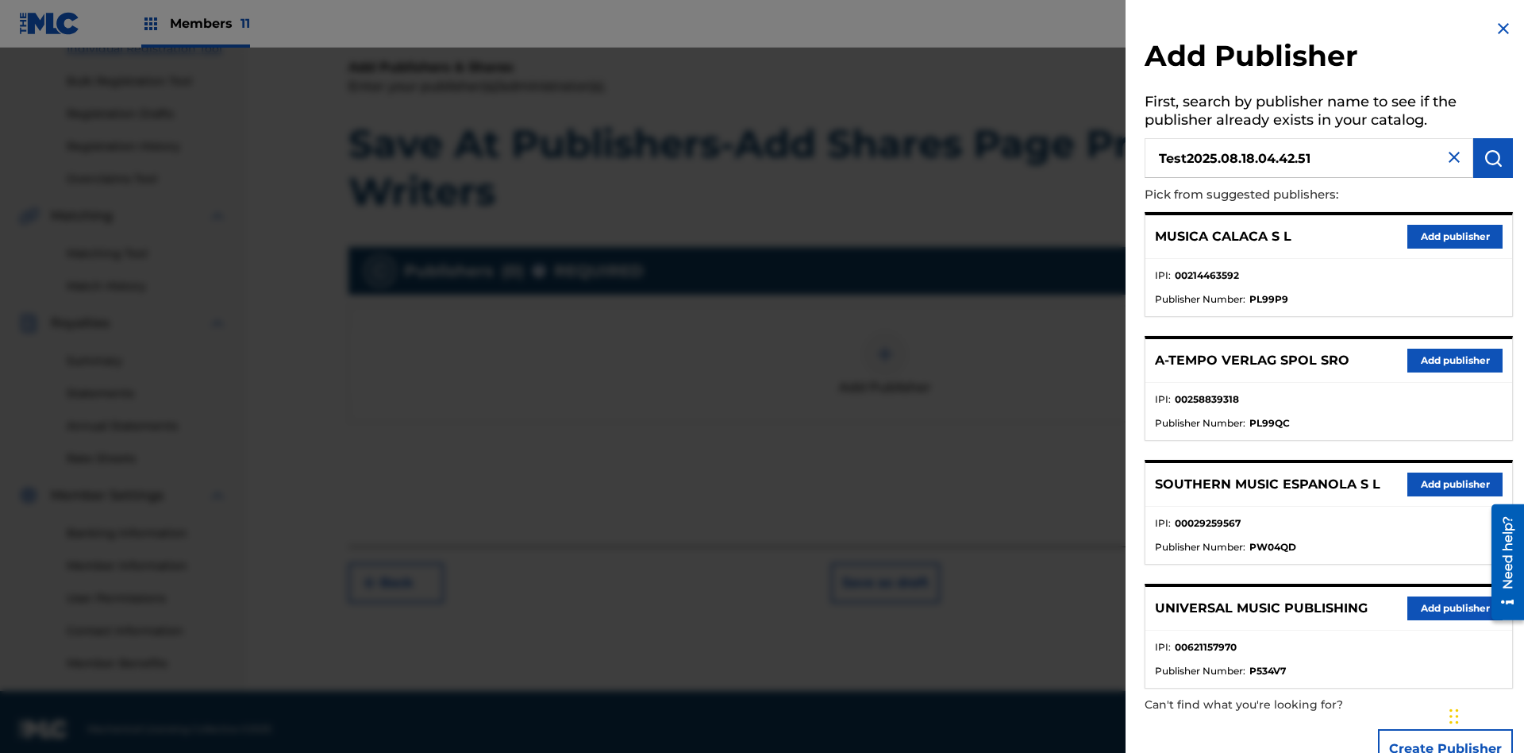
type input "Test2025.08.18.04.42.51"
click at [1493, 158] on img "submit" at bounding box center [1493, 157] width 19 height 19
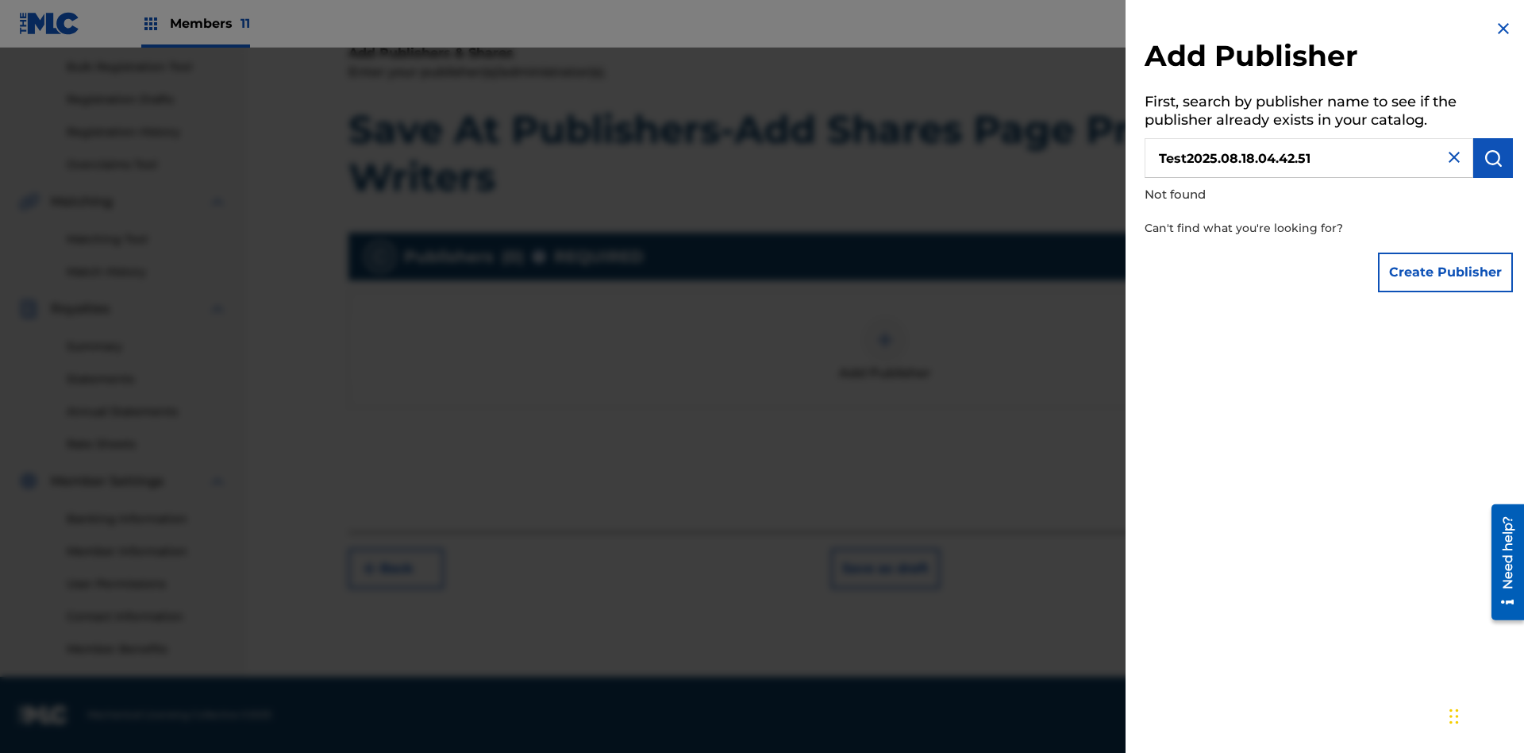
click at [1447, 272] on button "Create Publisher" at bounding box center [1445, 272] width 135 height 40
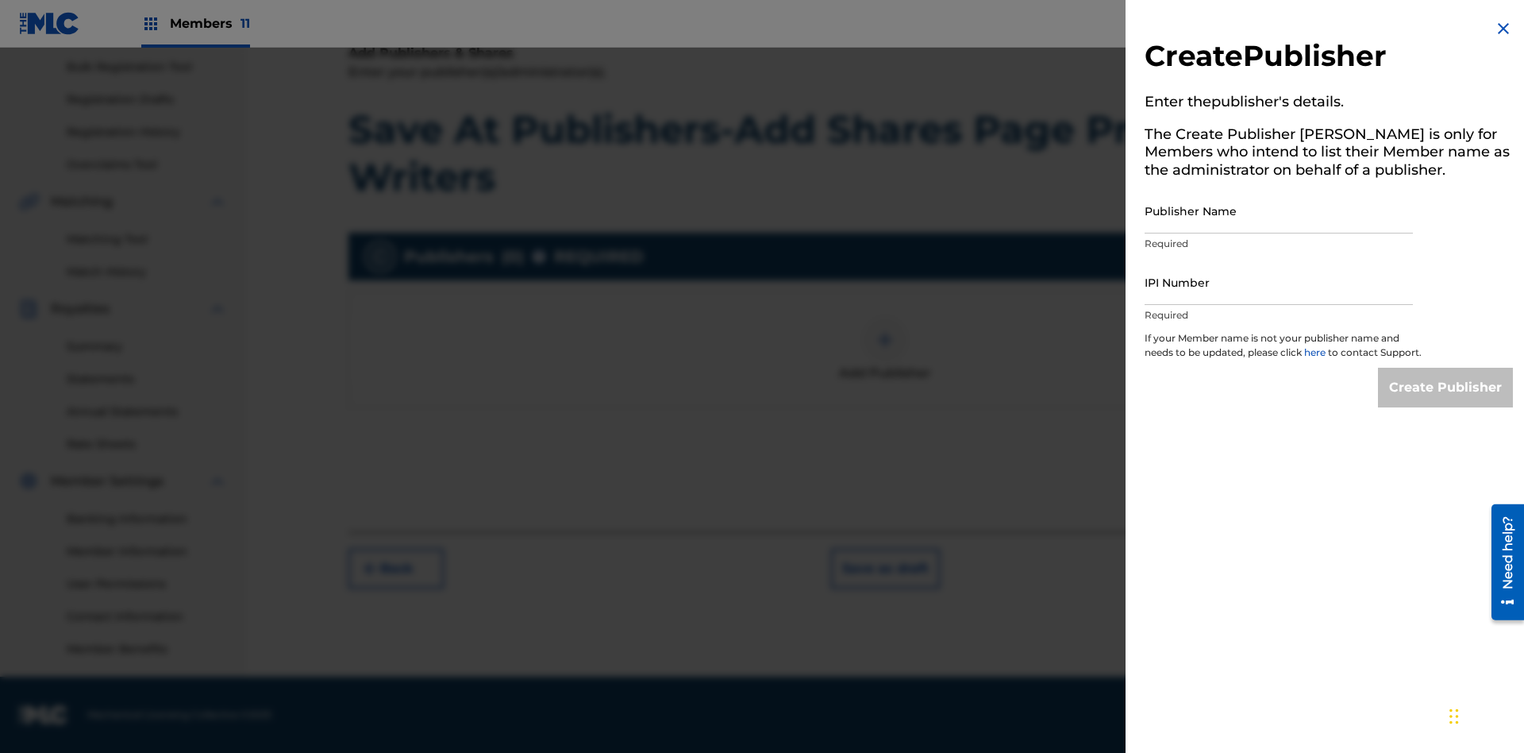
click at [1279, 210] on input "Publisher Name" at bounding box center [1279, 210] width 268 height 45
type input "Test2025.08.18.04.42.54"
click at [1279, 282] on input "IPI Number" at bounding box center [1279, 282] width 268 height 45
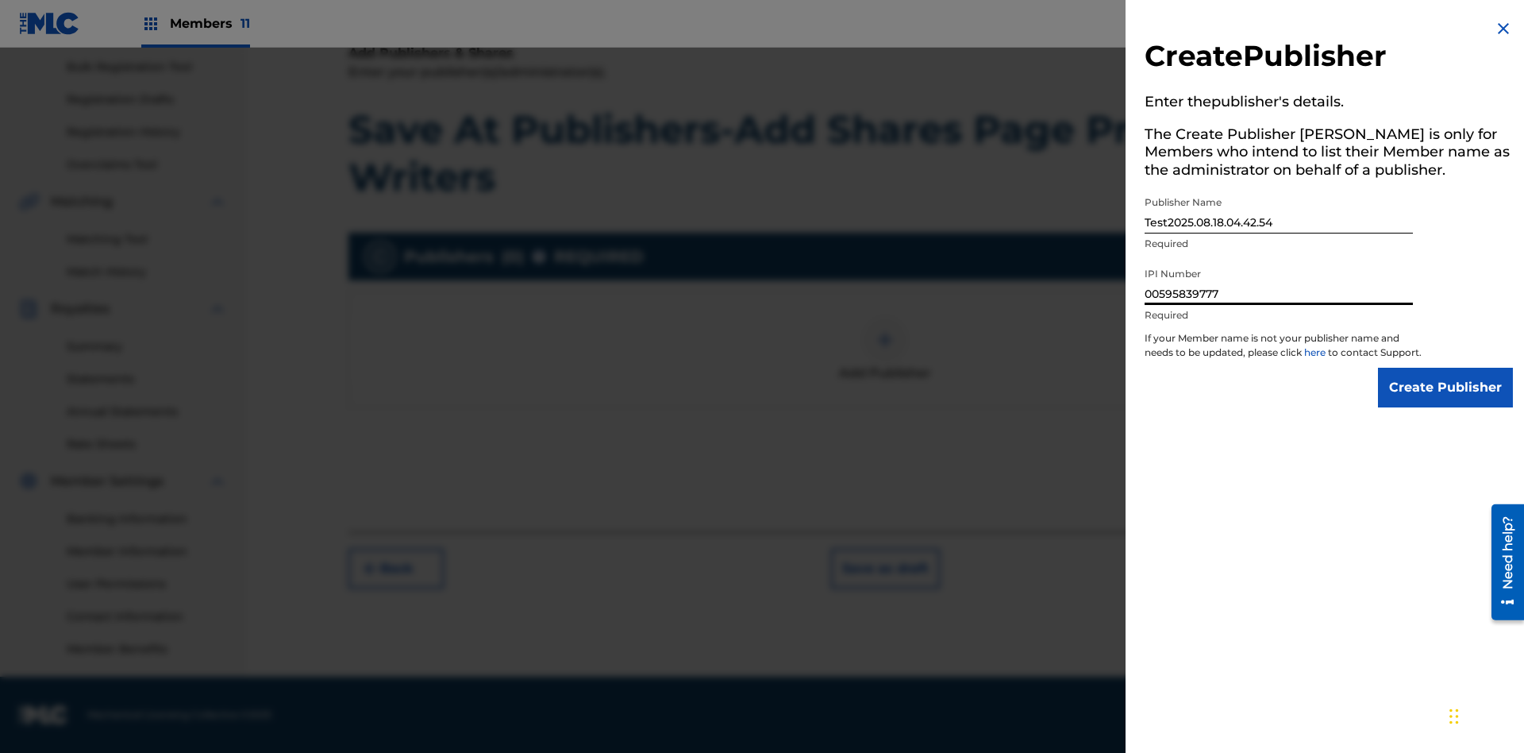
click at [1447, 402] on input "Create Publisher" at bounding box center [1445, 388] width 135 height 40
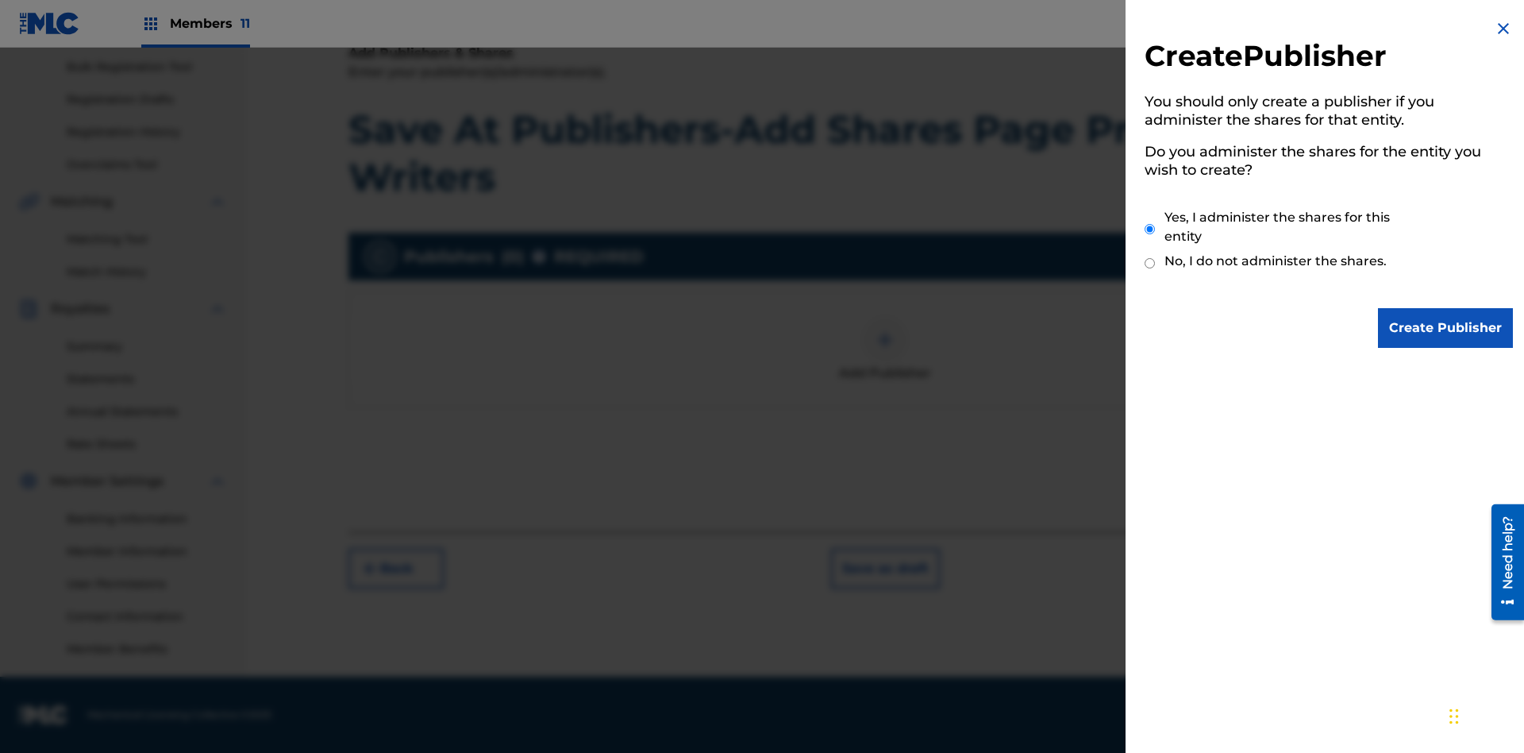
click at [1150, 229] on input "Yes, I administer the shares for this entity" at bounding box center [1150, 229] width 10 height 34
click at [1447, 328] on input "Create Publisher" at bounding box center [1445, 328] width 135 height 40
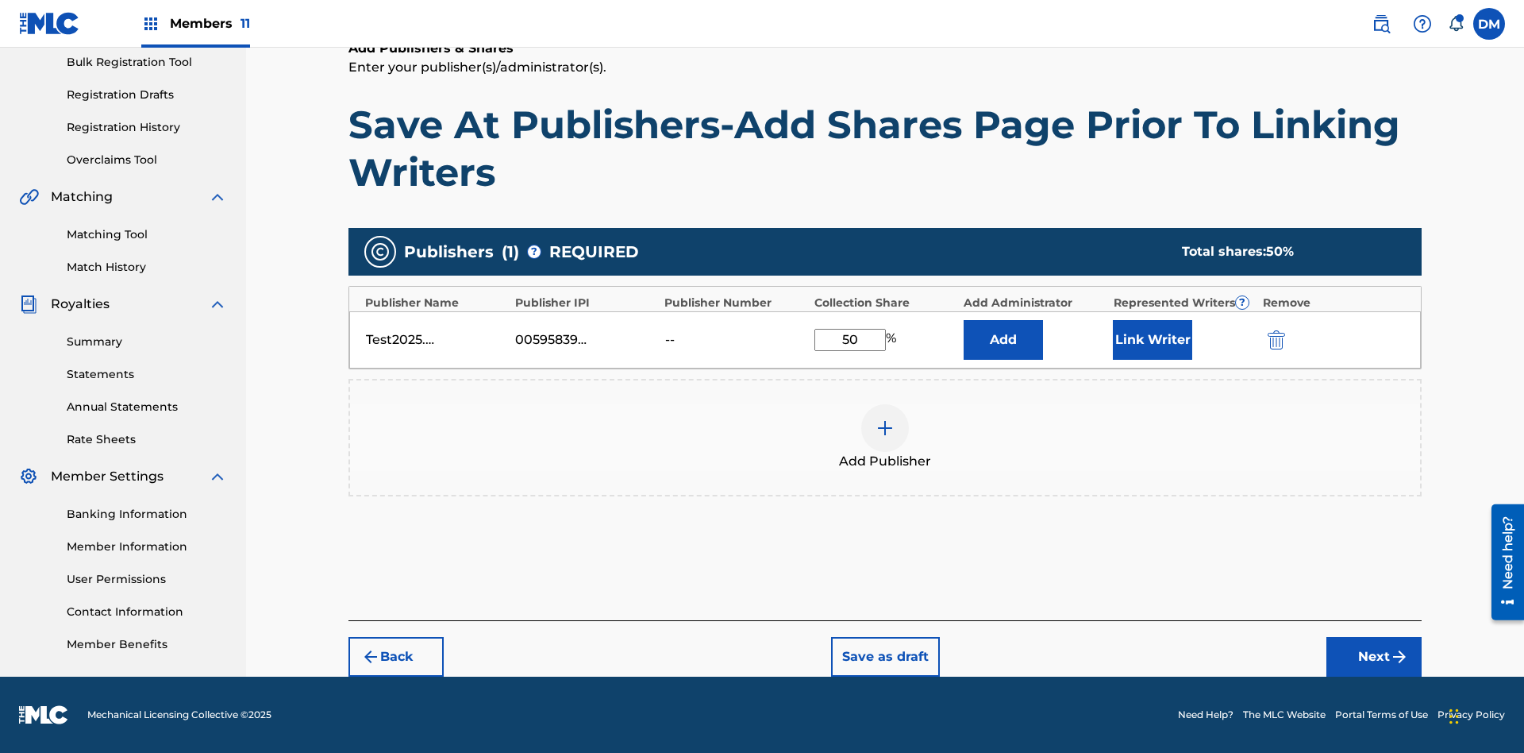
type input "50"
click at [1153, 339] on button "Link Writer" at bounding box center [1152, 340] width 79 height 40
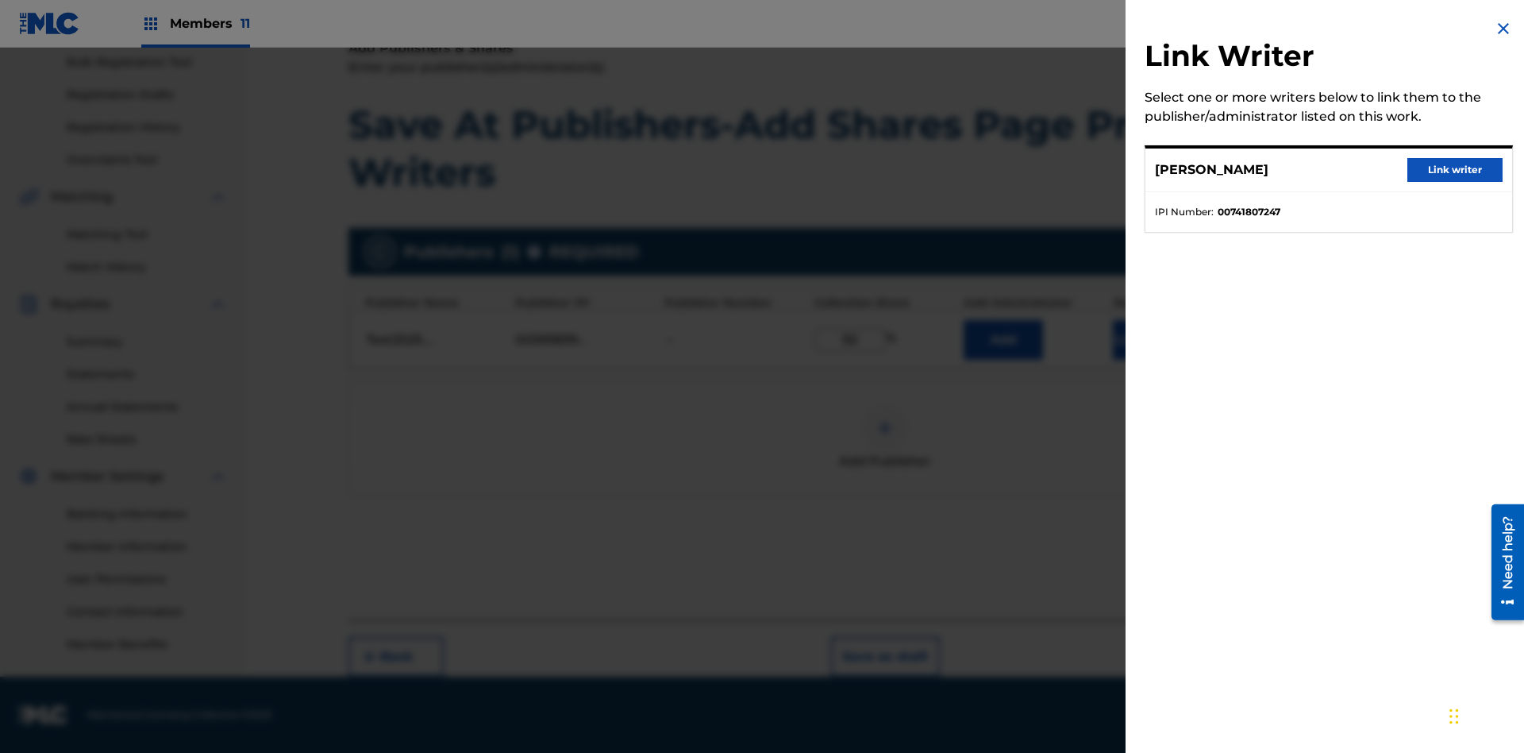
click at [1455, 170] on button "Link writer" at bounding box center [1455, 170] width 95 height 24
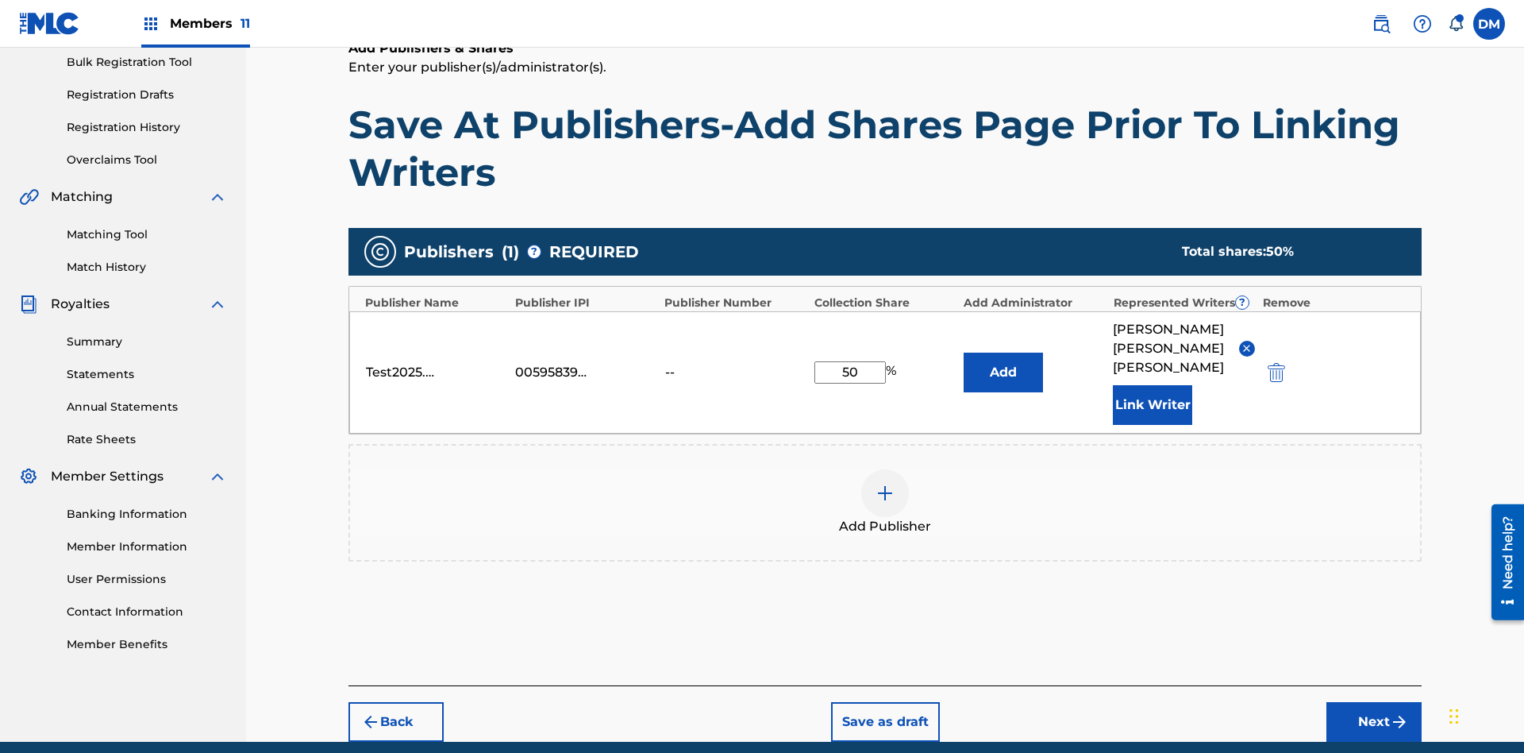
click at [1153, 385] on button "Link Writer" at bounding box center [1152, 405] width 79 height 40
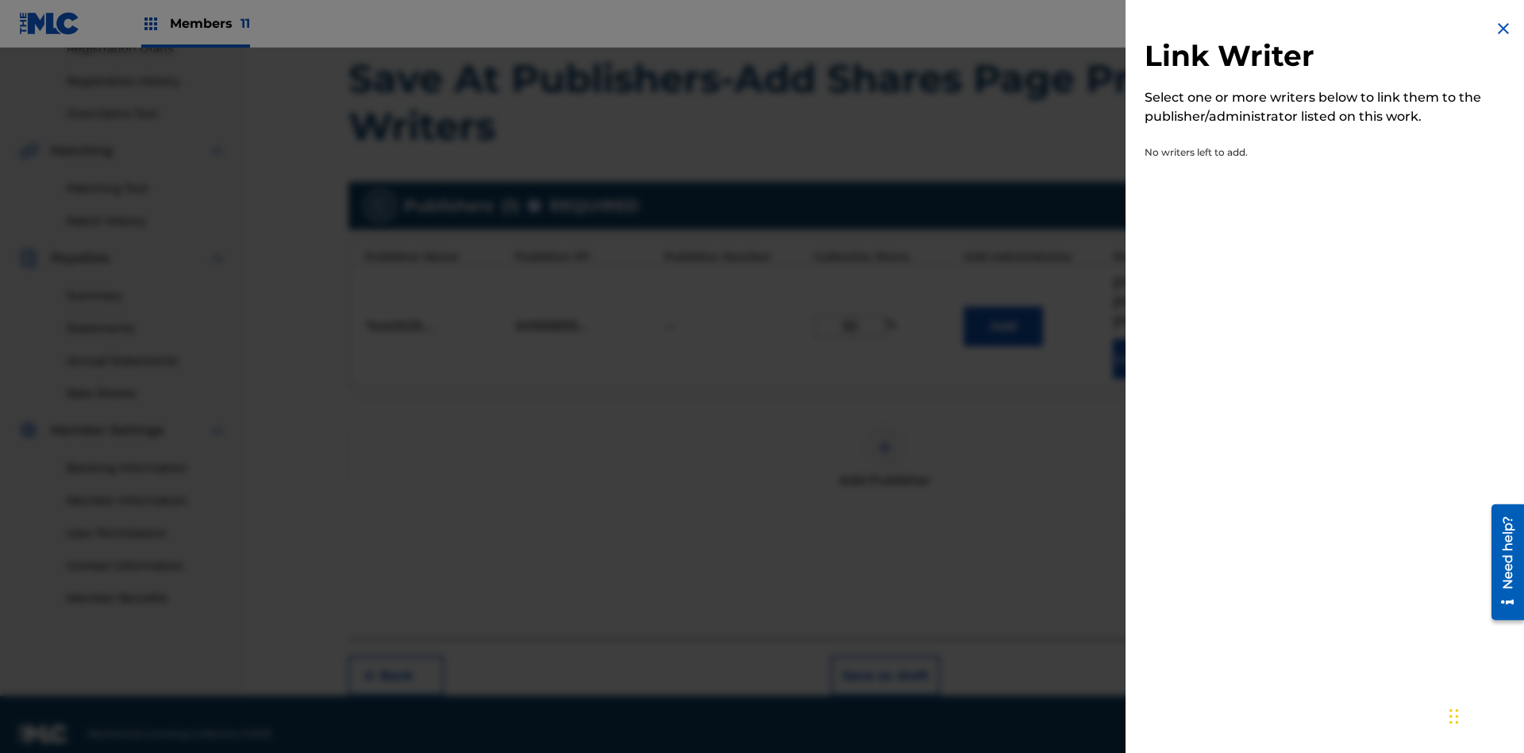
click at [1504, 29] on img at bounding box center [1503, 28] width 19 height 19
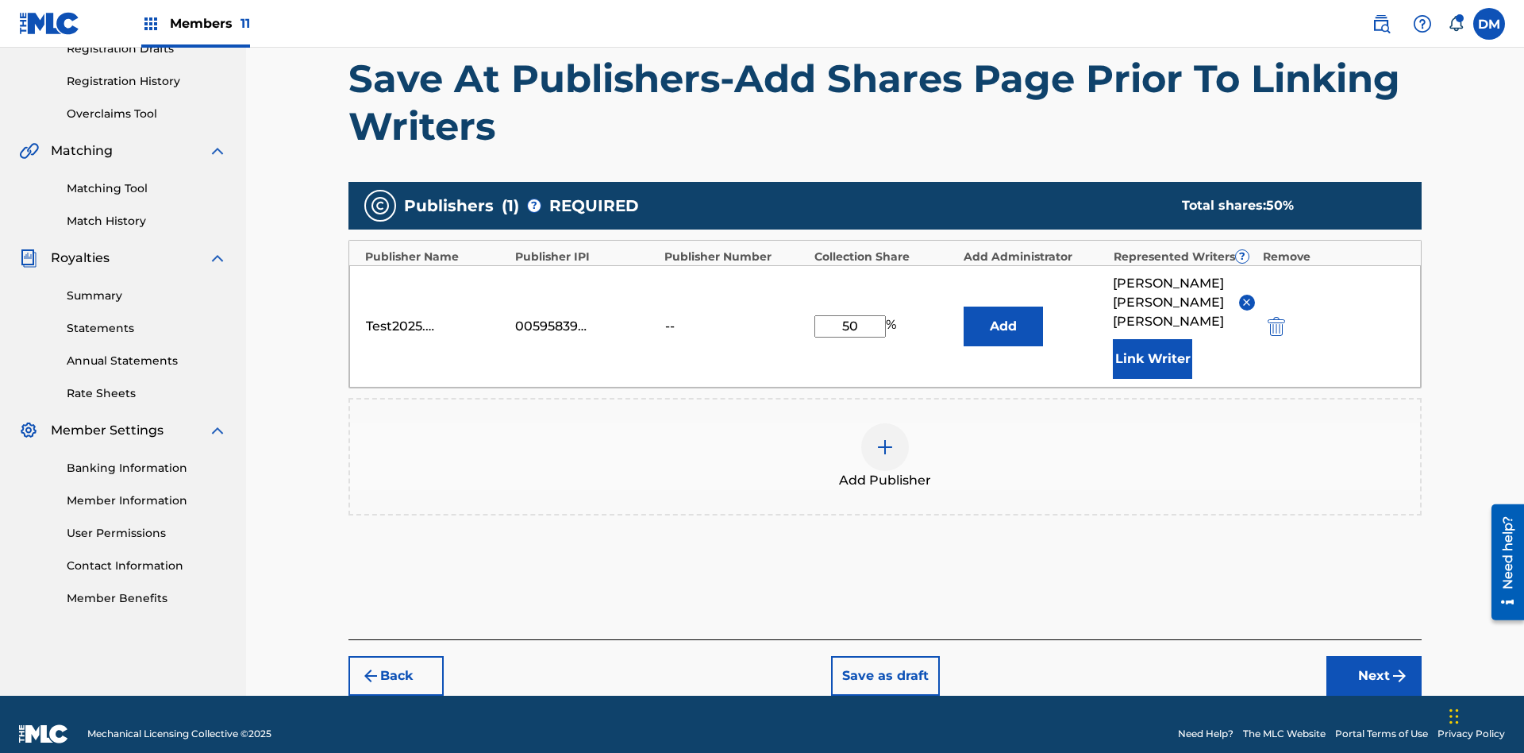
click at [1004, 316] on button "Add" at bounding box center [1003, 326] width 79 height 40
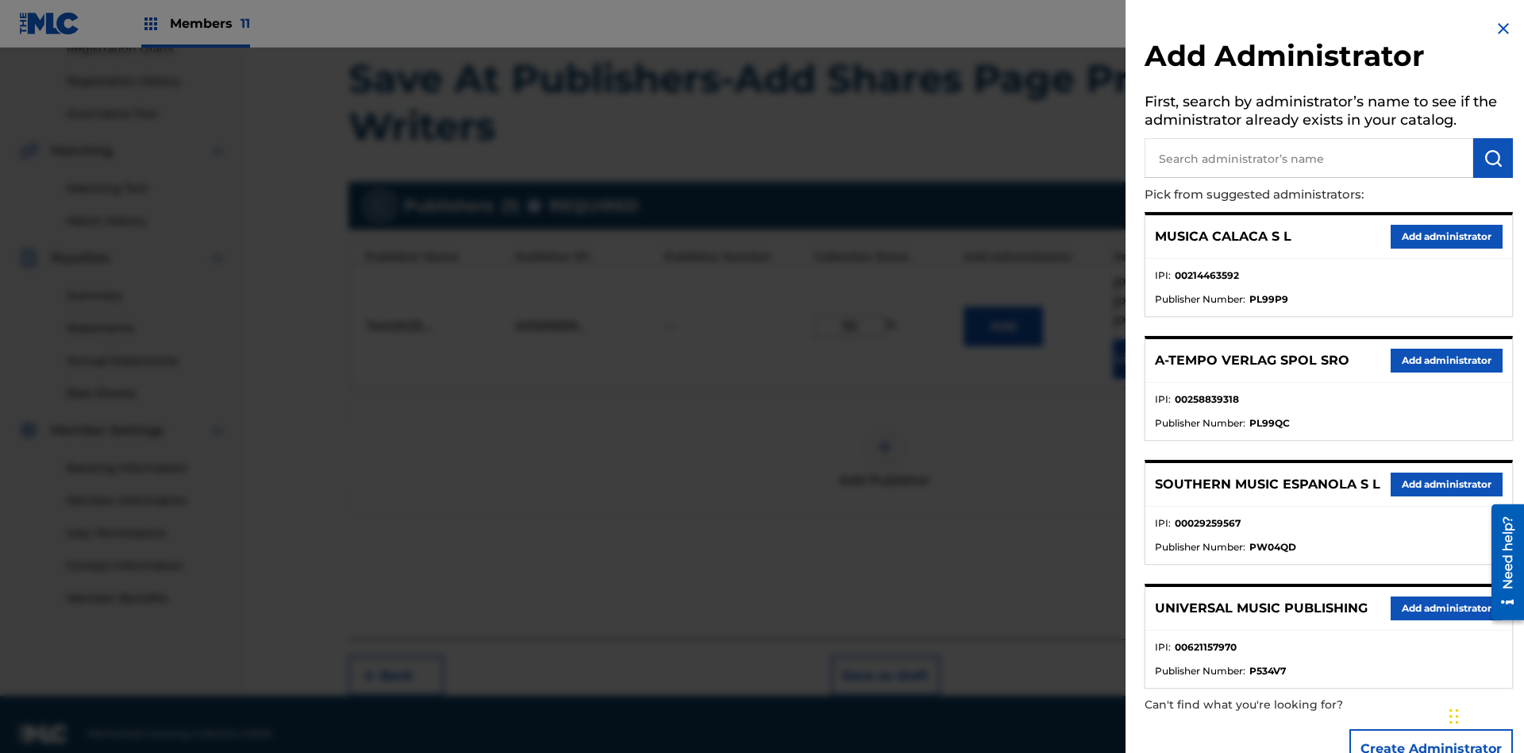
click at [1309, 158] on input "text" at bounding box center [1309, 158] width 329 height 40
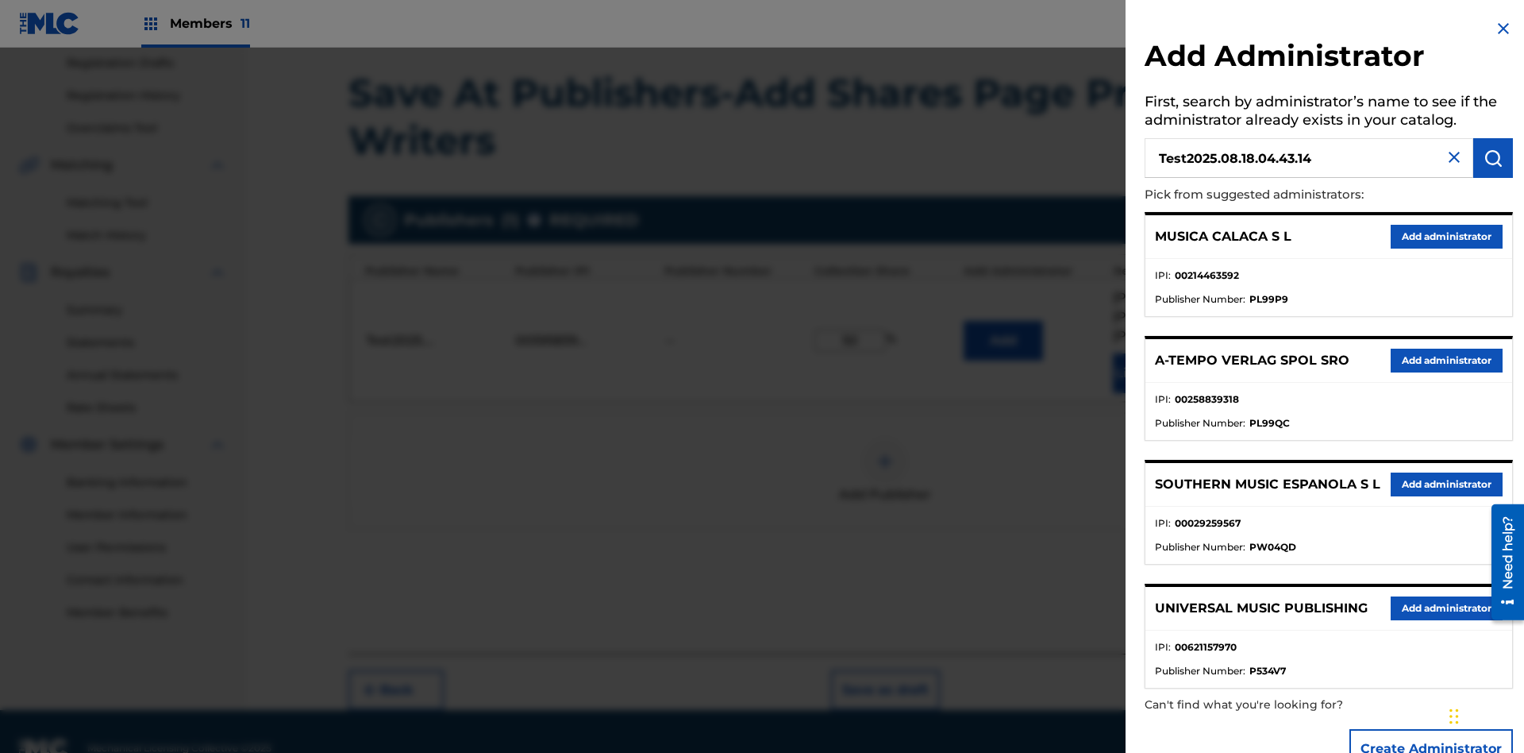
type input "Test2025.08.18.04.43.14"
click at [1493, 158] on img "submit" at bounding box center [1493, 157] width 19 height 19
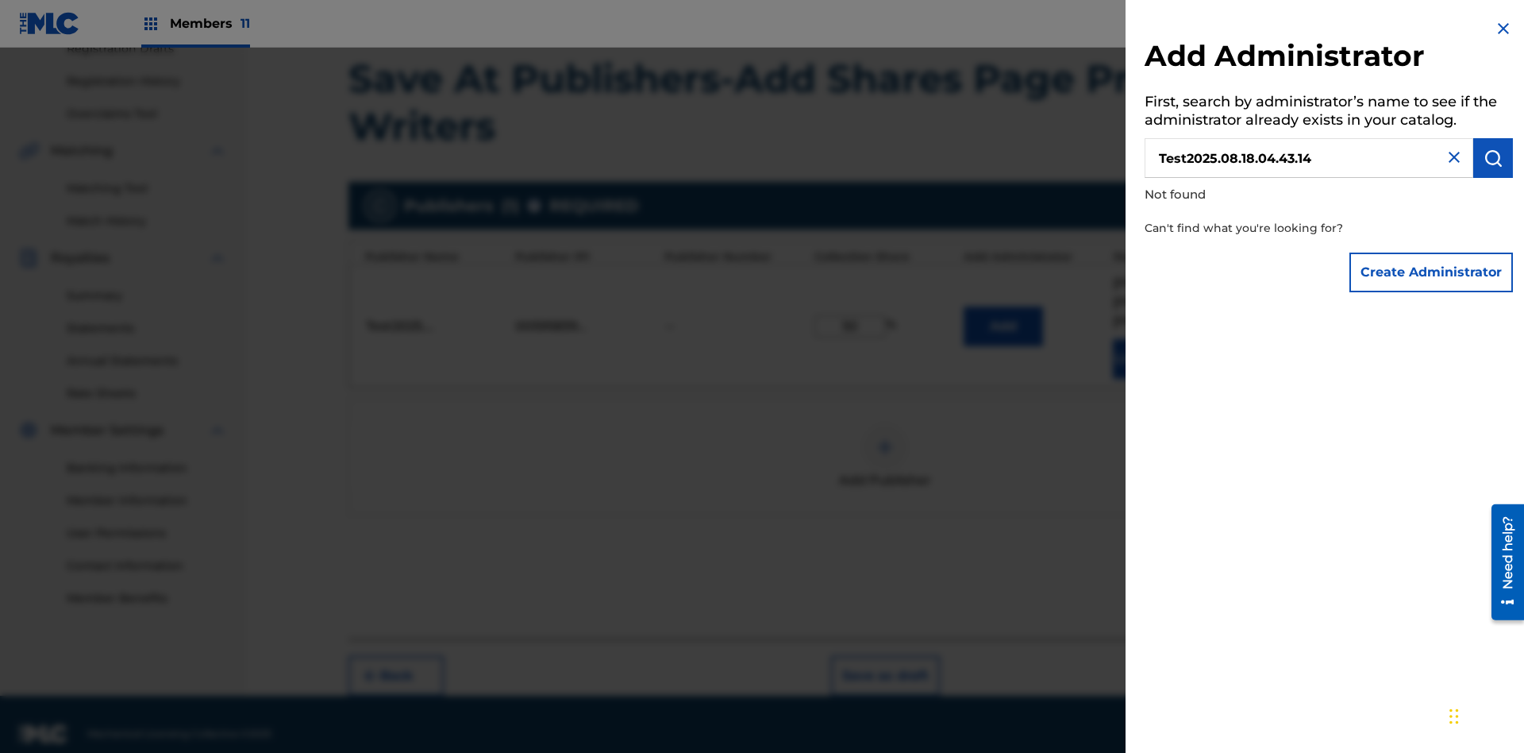
click at [1432, 272] on button "Create Administrator" at bounding box center [1432, 272] width 164 height 40
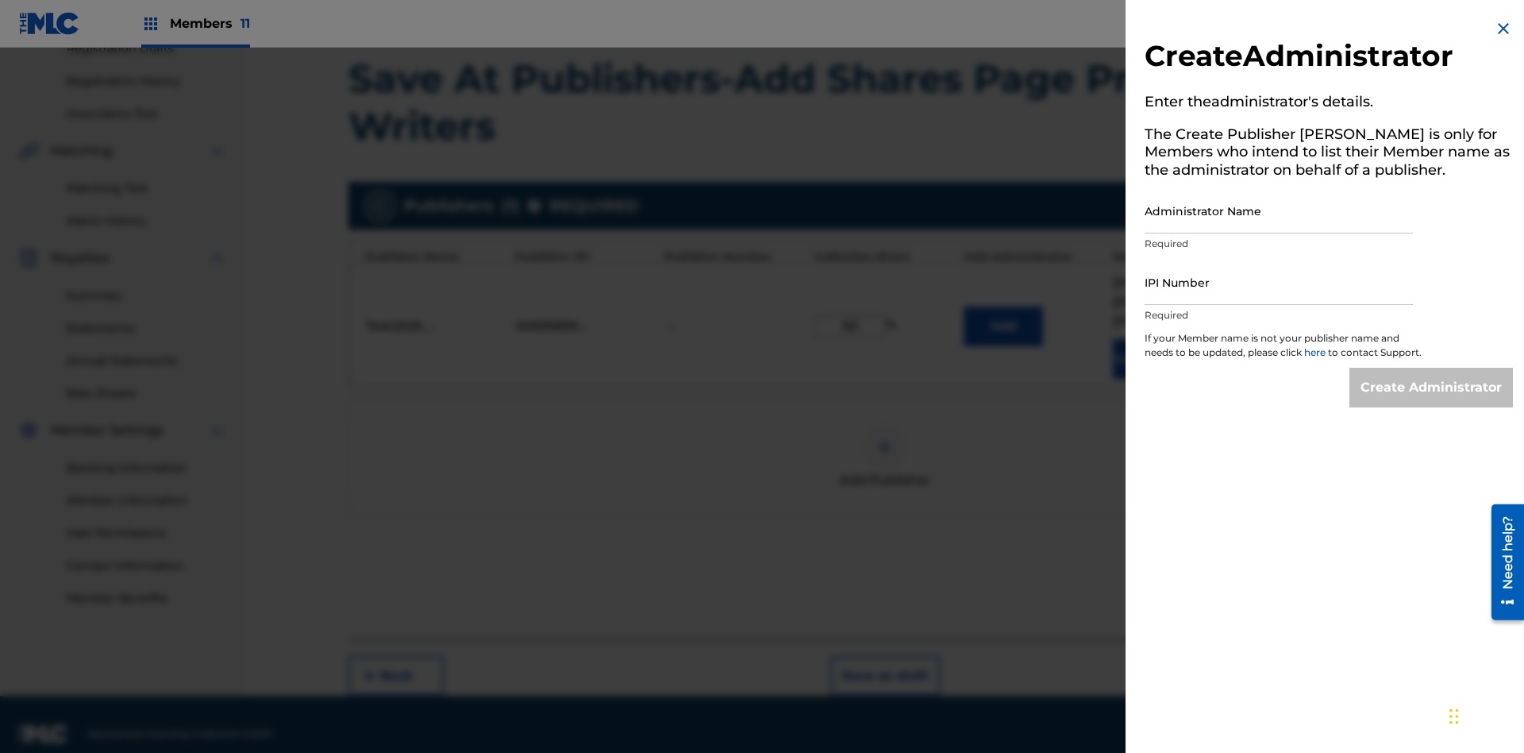
click at [1279, 210] on input "Administrator Name" at bounding box center [1279, 210] width 268 height 45
type input "Test2025.08.18.04.43.18"
click at [1279, 282] on input "IPI Number" at bounding box center [1279, 282] width 268 height 45
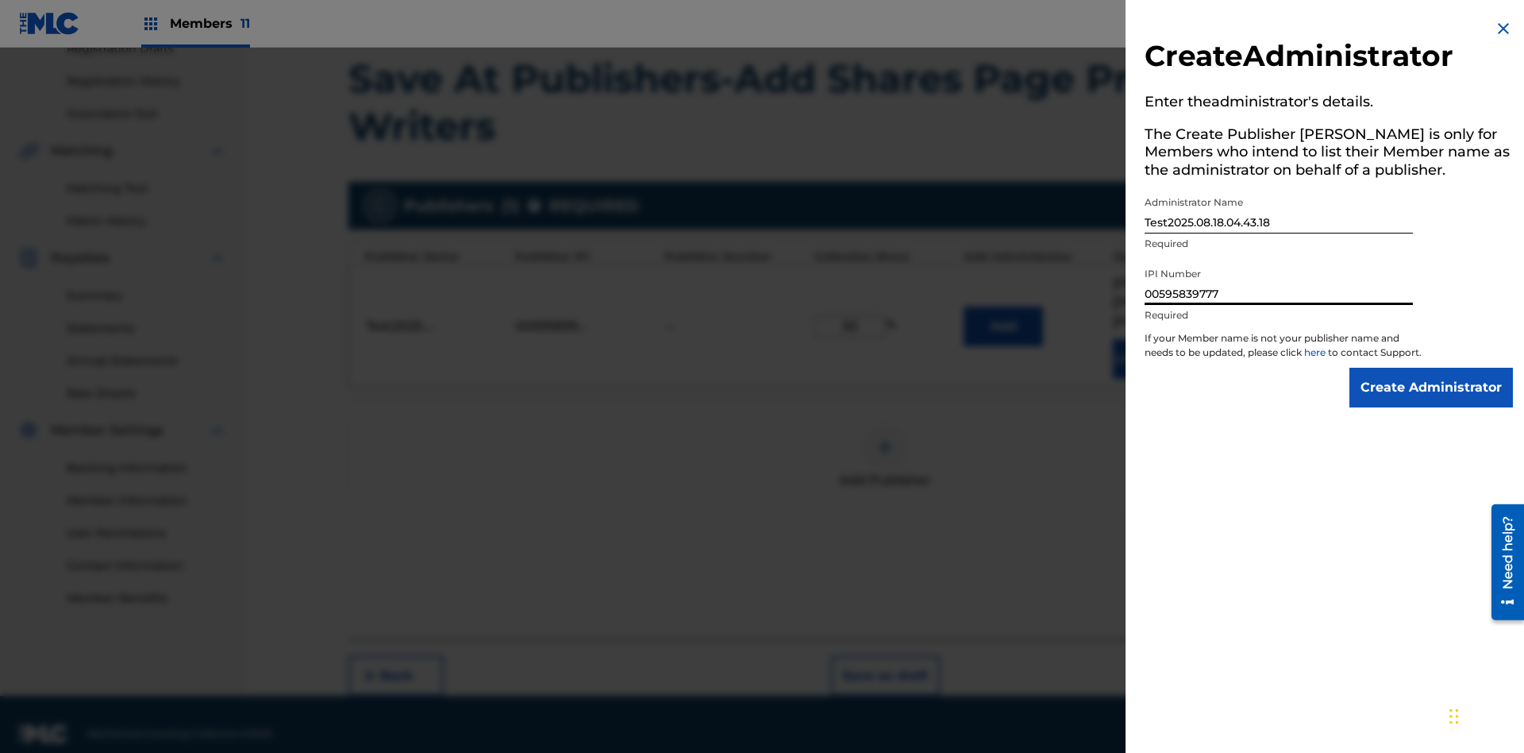
type input "00595839777"
click at [1432, 402] on input "Create Administrator" at bounding box center [1432, 388] width 164 height 40
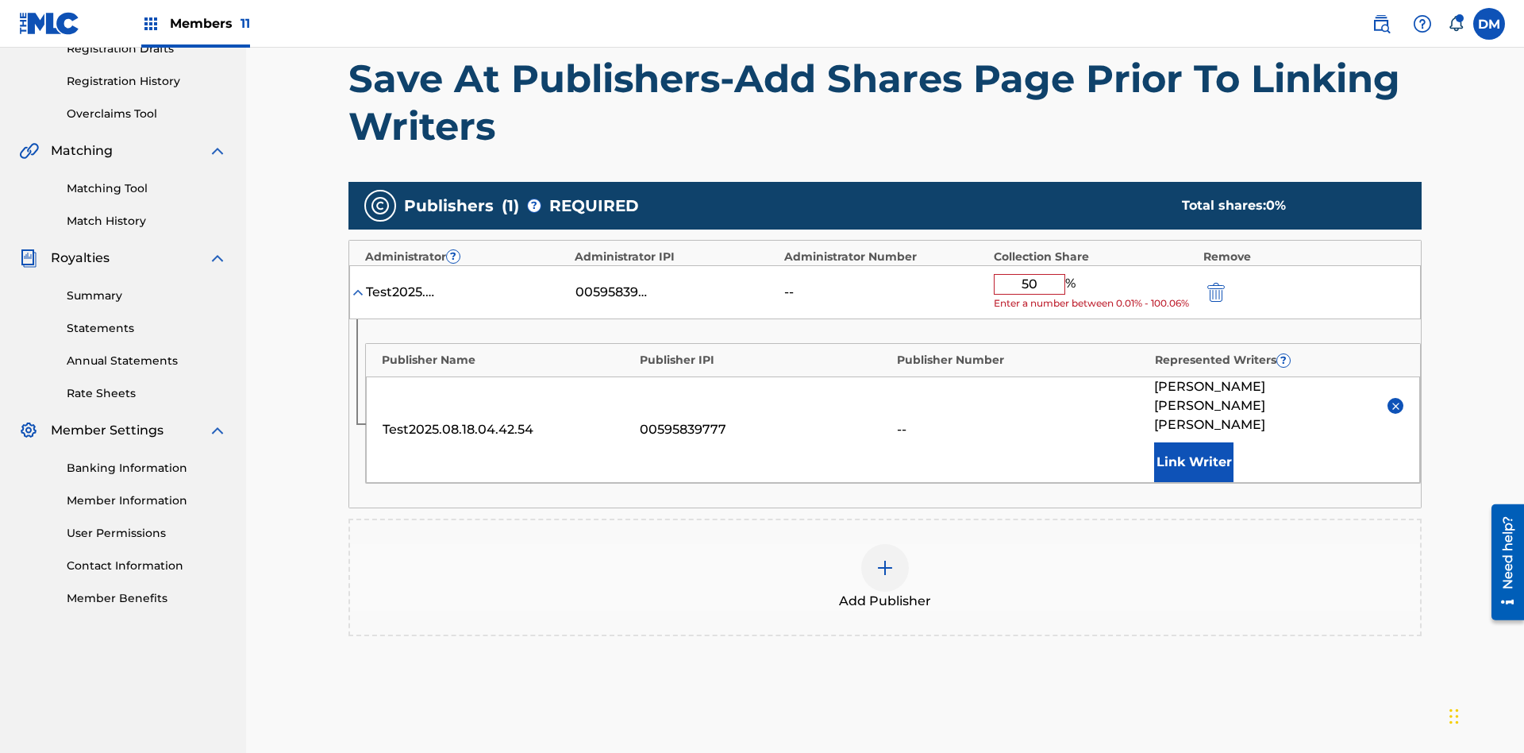
scroll to position [369, 0]
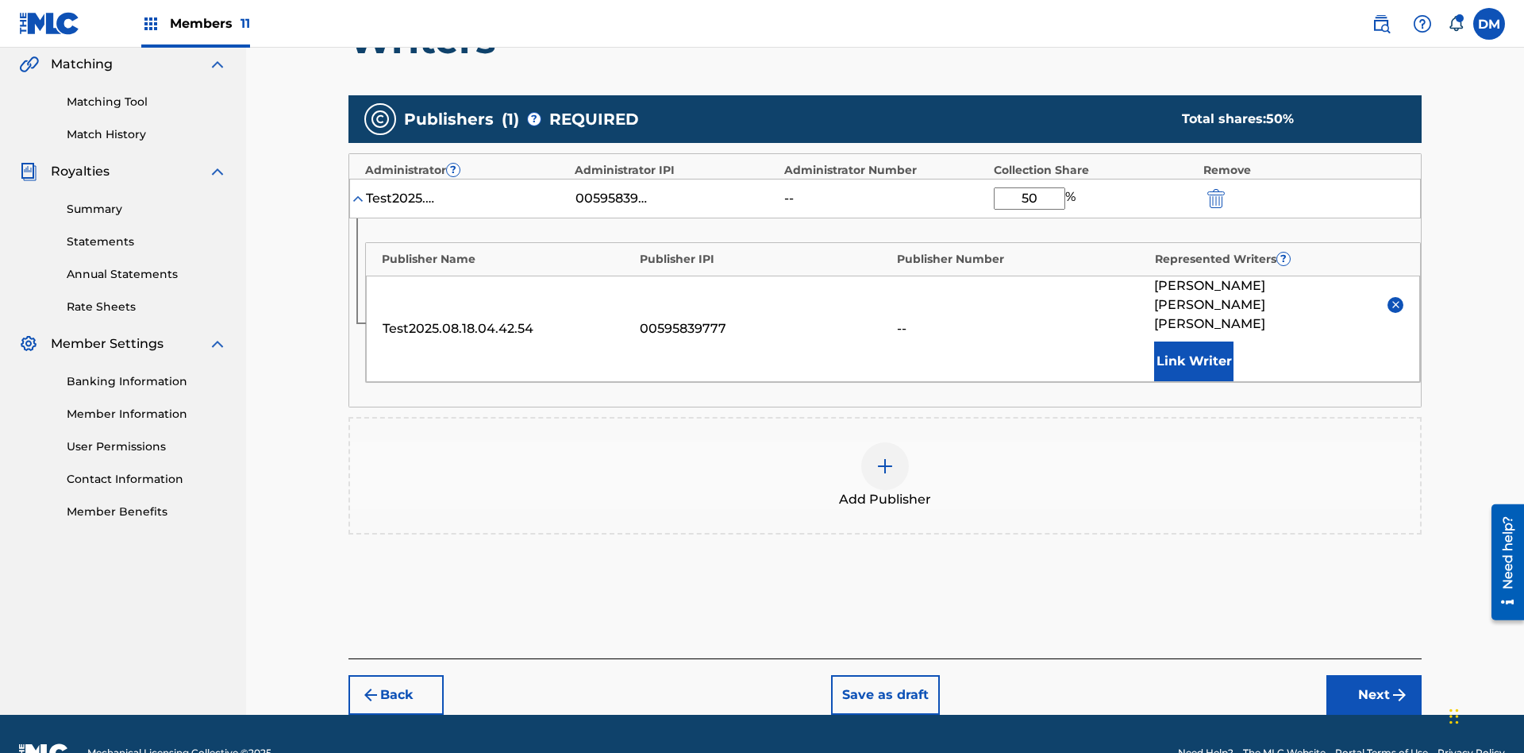
type input "50"
click at [884, 675] on button "Save as draft" at bounding box center [885, 695] width 109 height 40
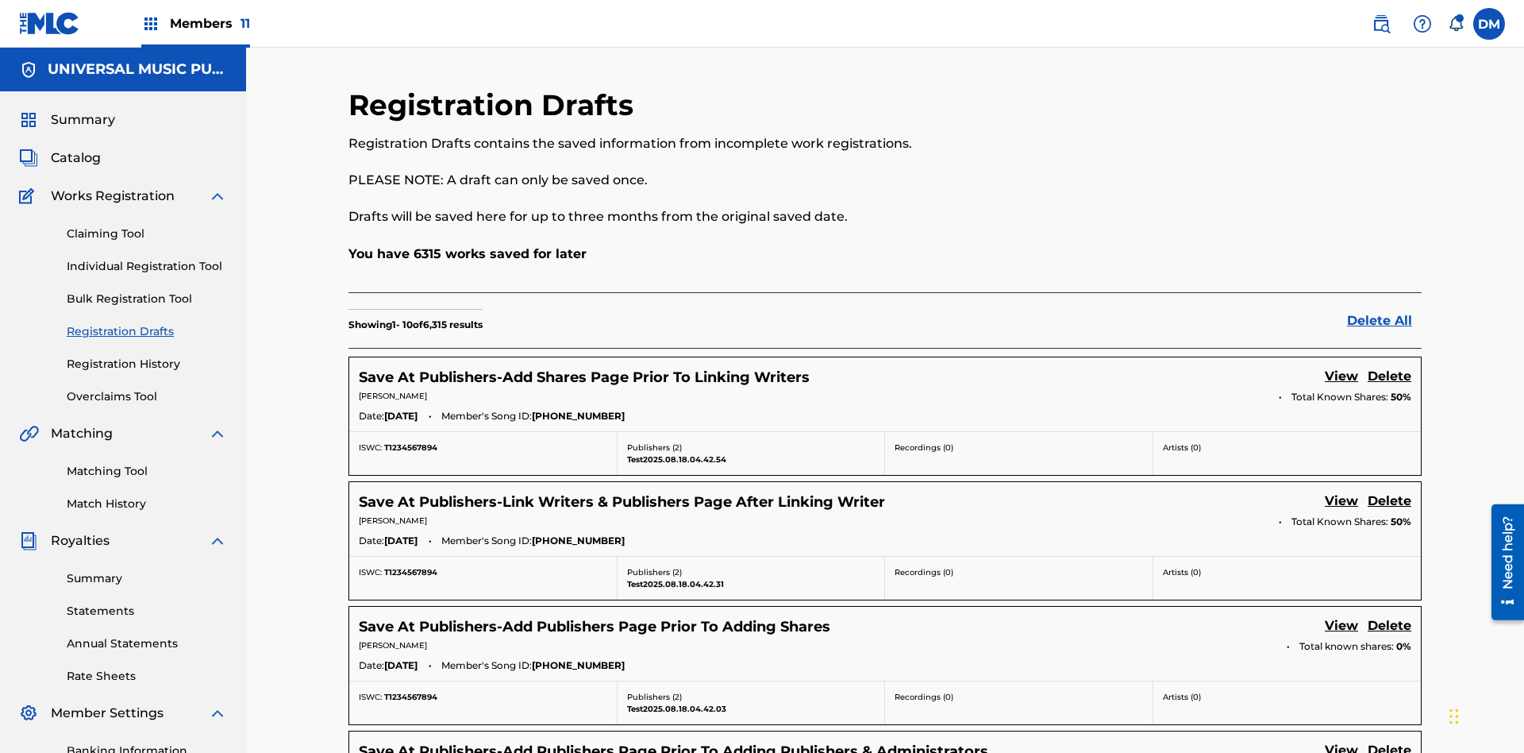
click at [1342, 367] on link "View" at bounding box center [1341, 377] width 33 height 21
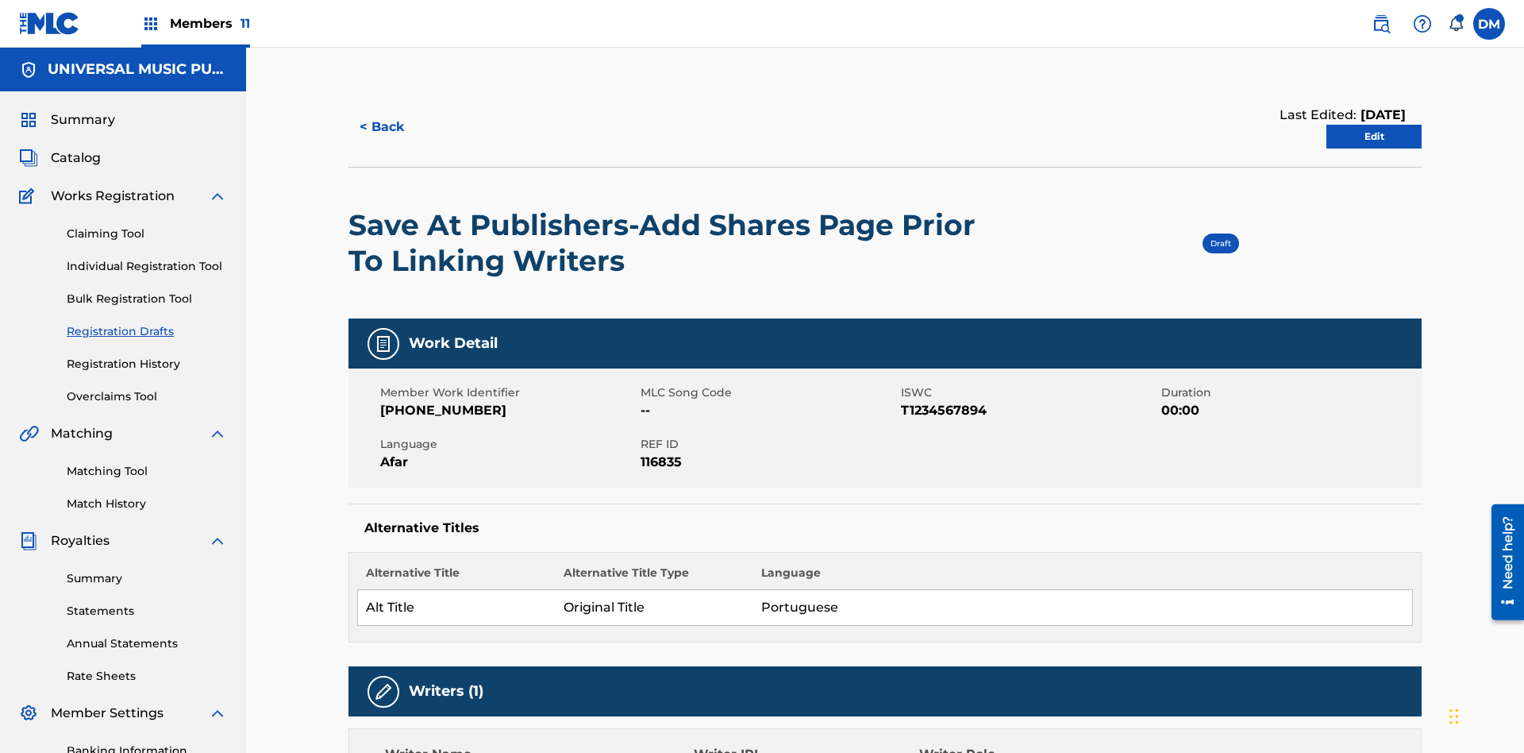
click at [1374, 125] on link "Edit" at bounding box center [1374, 137] width 95 height 24
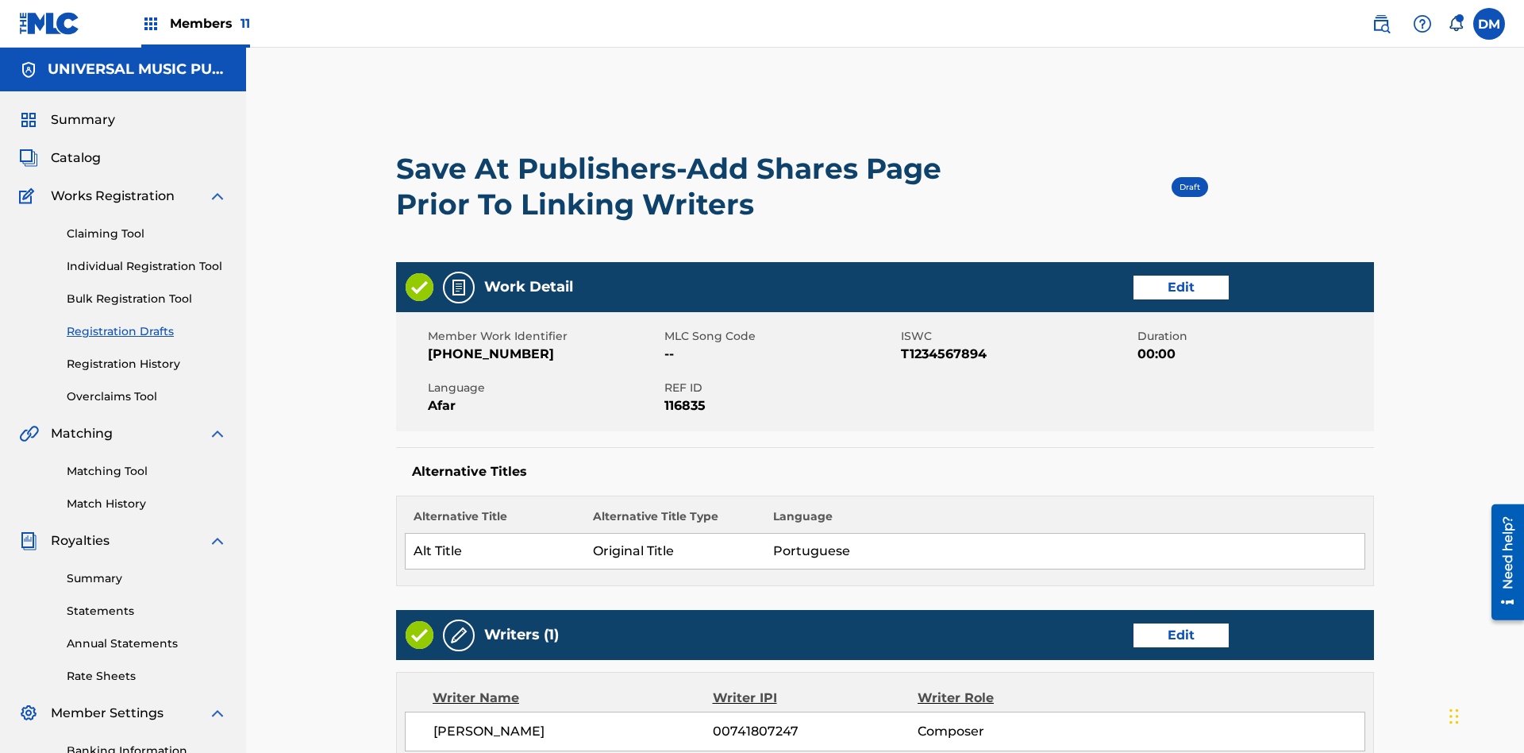
scroll to position [249, 396]
